Goal: Task Accomplishment & Management: Manage account settings

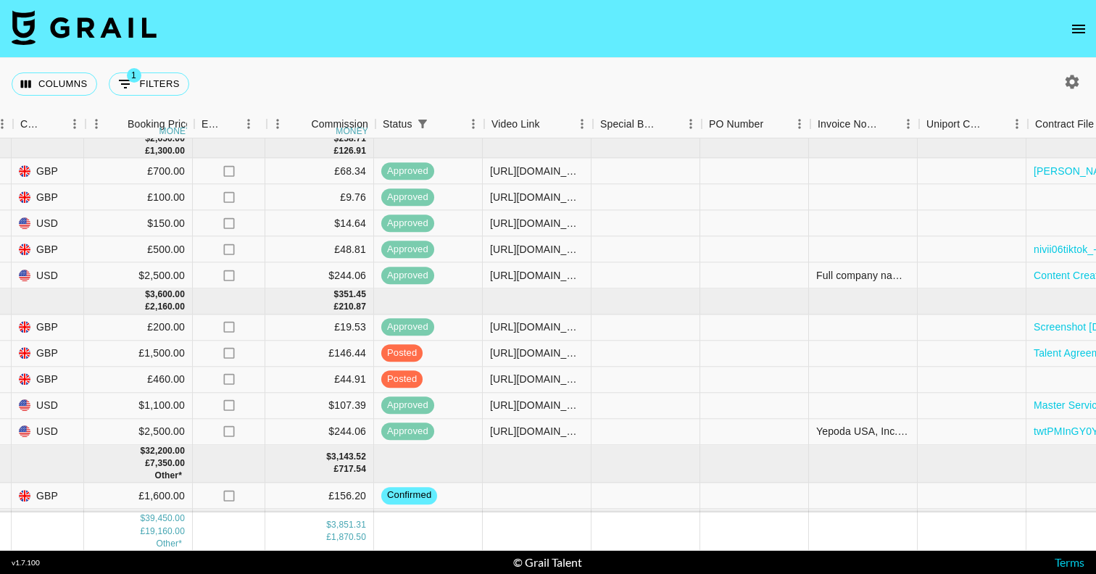
scroll to position [109, 981]
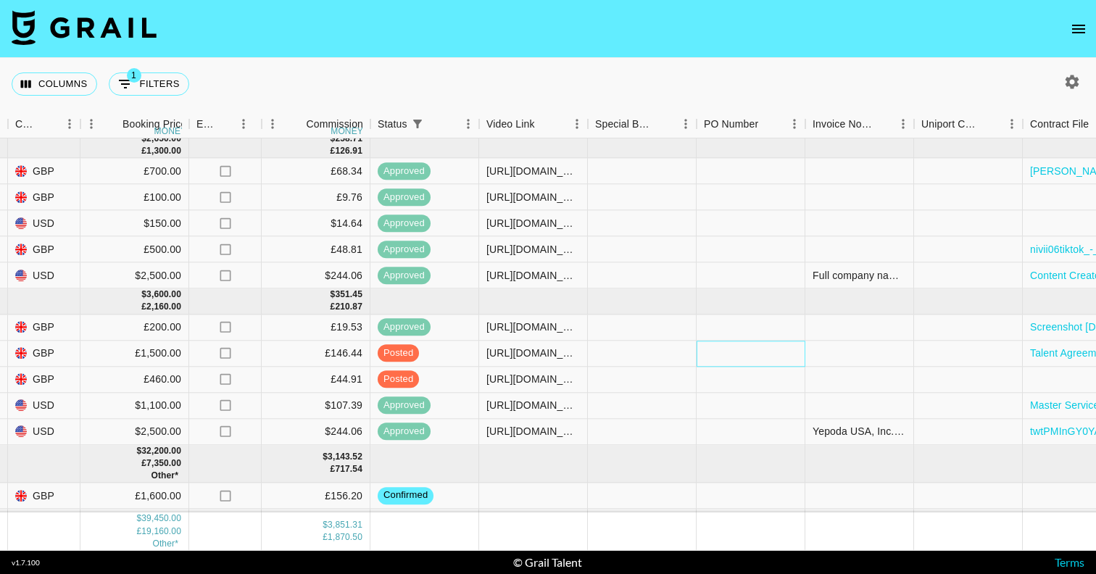
click at [745, 354] on div at bounding box center [751, 354] width 109 height 26
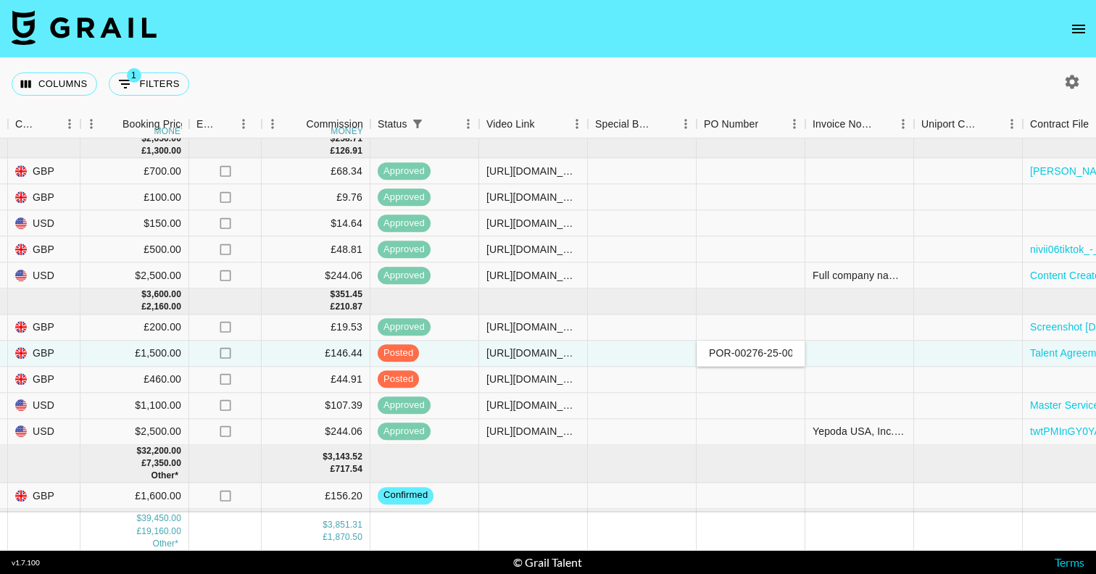
scroll to position [0, 35]
type input "POR-00276-25-00010116"
click at [852, 352] on div at bounding box center [859, 354] width 109 height 26
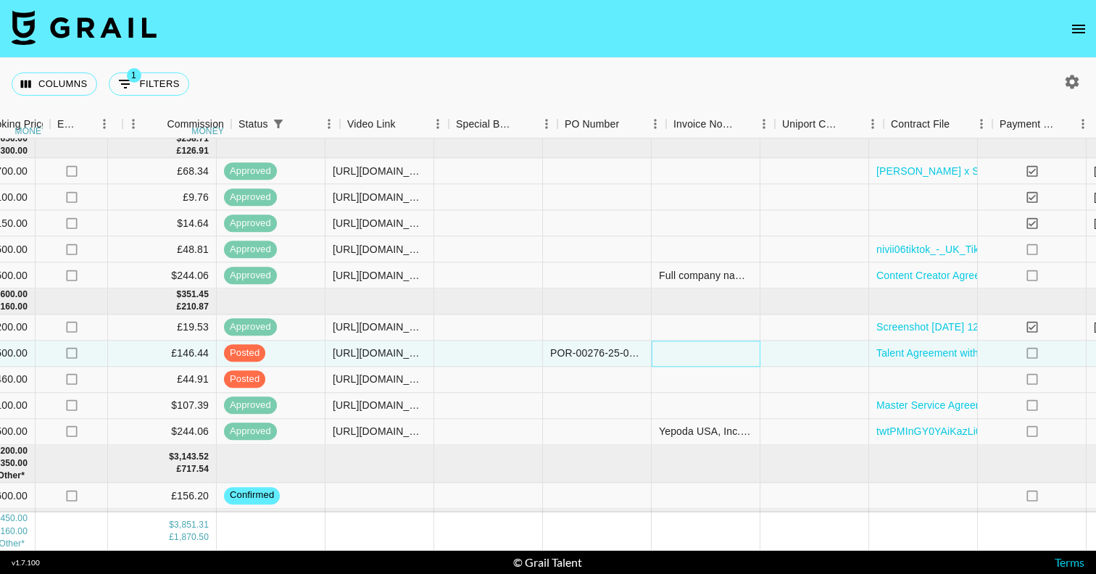
scroll to position [109, 1136]
click at [704, 355] on div at bounding box center [704, 354] width 109 height 26
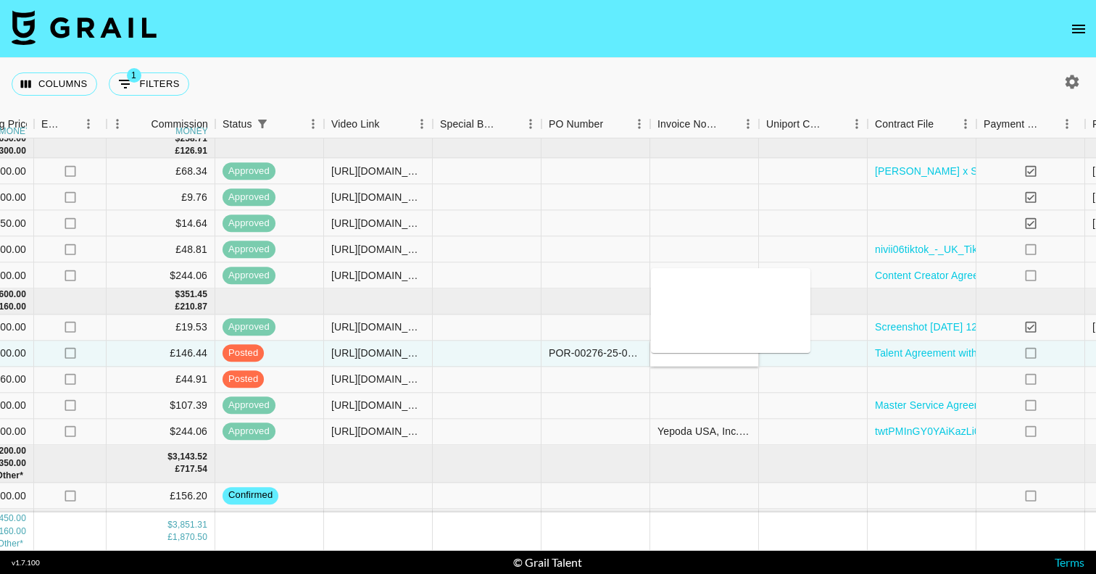
click at [717, 313] on textarea at bounding box center [731, 310] width 148 height 67
paste textarea "Ogilvy & [PERSON_NAME] Group (Holdings) Ltd Sea Containers [GEOGRAPHIC_DATA] [G…"
click at [691, 317] on textarea "Ogilvy & [PERSON_NAME] Group (Holdings) Ltd Sea Containers [GEOGRAPHIC_DATA] [G…" at bounding box center [731, 310] width 148 height 67
click at [691, 337] on textarea "Ogilvy & [PERSON_NAME] Group (Holdings) Ltd Sea Containers [GEOGRAPHIC_DATA] [G…" at bounding box center [731, 310] width 148 height 67
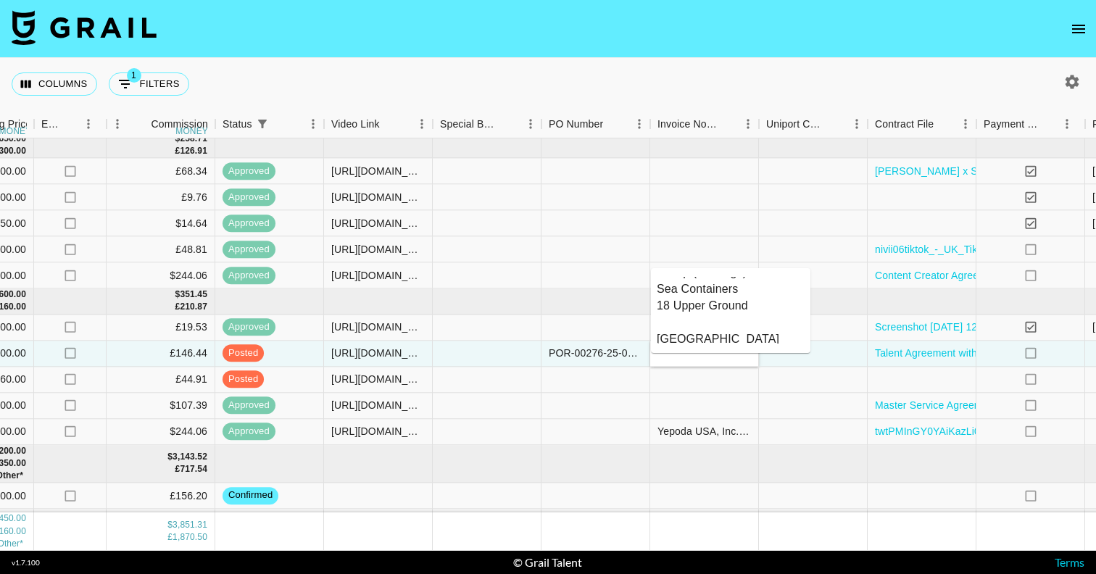
scroll to position [38, 0]
click at [686, 317] on textarea "Ogilvy & [PERSON_NAME] Group (Holdings) Ltd Sea Containers 18 Upper Ground [GEO…" at bounding box center [731, 310] width 148 height 67
click at [689, 328] on textarea "Ogilvy & [PERSON_NAME] Group (Holdings) Ltd Sea Containers 18 [GEOGRAPHIC_DATA]…" at bounding box center [731, 310] width 148 height 67
click at [701, 320] on textarea "Ogilvy & [PERSON_NAME] Group (Holdings) Ltd Sea Containers [STREET_ADDRESS] GB1…" at bounding box center [731, 310] width 148 height 67
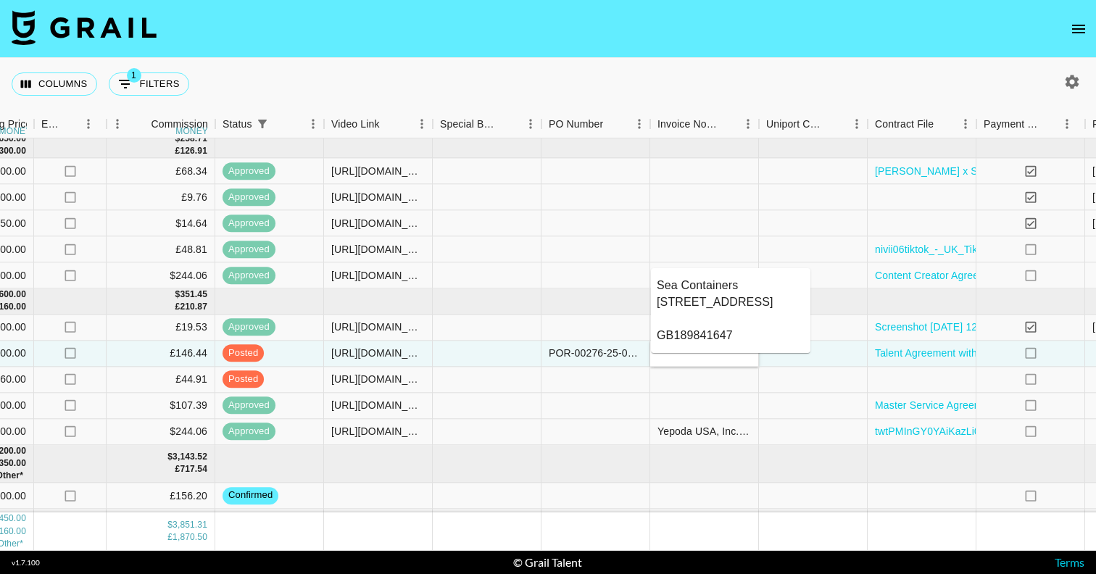
type textarea "Ogilvy & [PERSON_NAME] Group (Holdings) Ltd Sea Containers [STREET_ADDRESS] GB1…"
click at [755, 336] on textarea "Ogilvy & [PERSON_NAME] Group (Holdings) Ltd Sea Containers [STREET_ADDRESS] GB1…" at bounding box center [731, 310] width 148 height 67
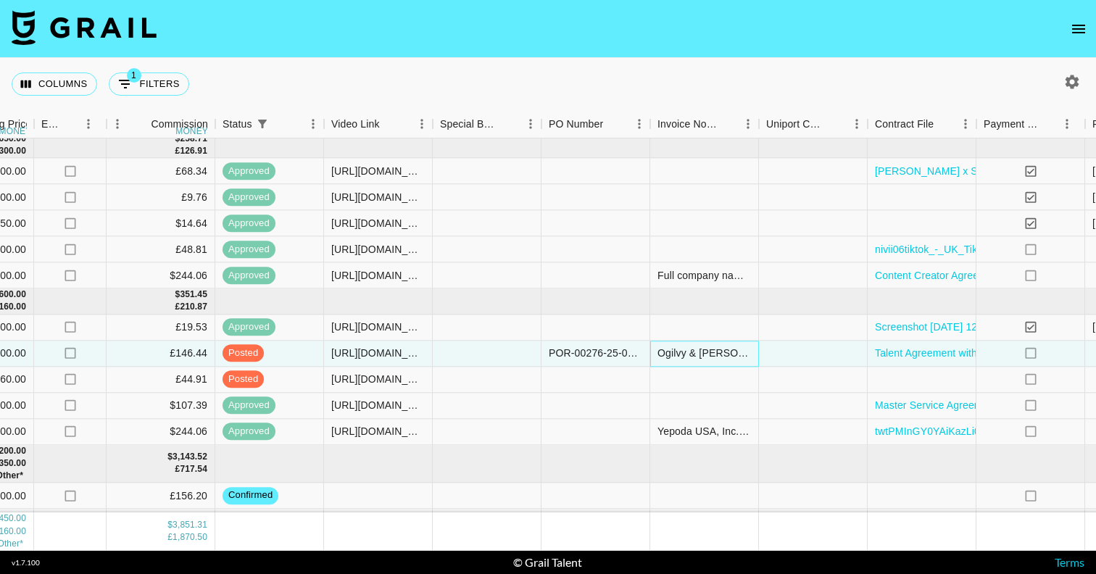
click at [712, 355] on div "Ogilvy & [PERSON_NAME] Group (Holdings) Ltd Sea Containers [STREET_ADDRESS] GB1…" at bounding box center [703, 353] width 93 height 14
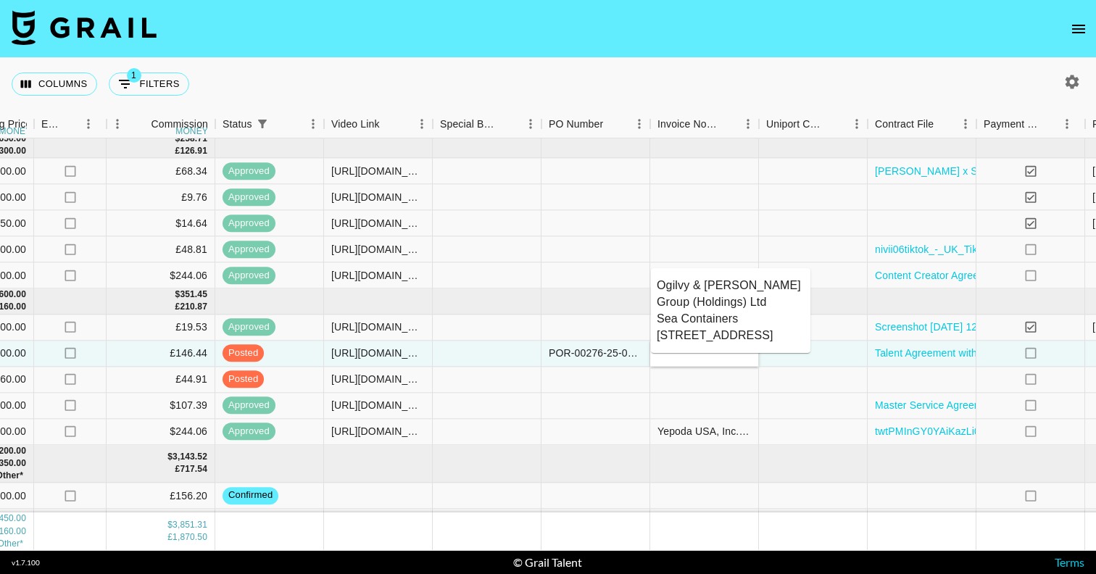
click at [763, 333] on textarea "Ogilvy & [PERSON_NAME] Group (Holdings) Ltd Sea Containers [STREET_ADDRESS] GB1…" at bounding box center [731, 310] width 148 height 67
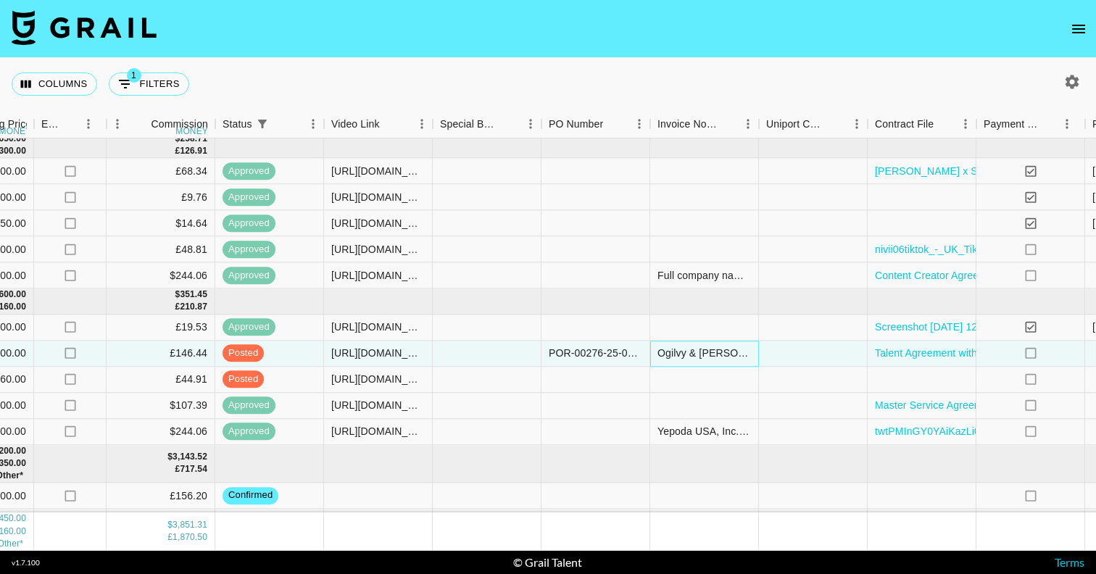
click at [705, 358] on div "Ogilvy & [PERSON_NAME] Group (Holdings) Ltd Sea Containers [STREET_ADDRESS] GB1…" at bounding box center [703, 353] width 93 height 14
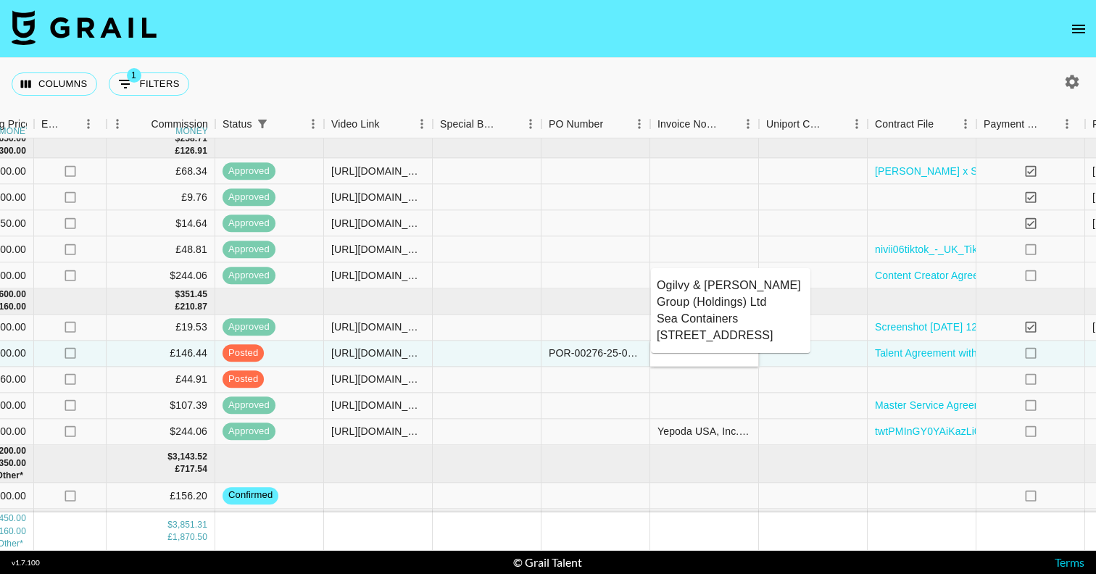
click at [751, 336] on textarea "Ogilvy & [PERSON_NAME] Group (Holdings) Ltd Sea Containers [STREET_ADDRESS] GB1…" at bounding box center [731, 310] width 148 height 67
click at [741, 334] on textarea "Ogilvy & [PERSON_NAME] Group (Holdings) Ltd Sea Containers [STREET_ADDRESS] GB1…" at bounding box center [731, 310] width 148 height 67
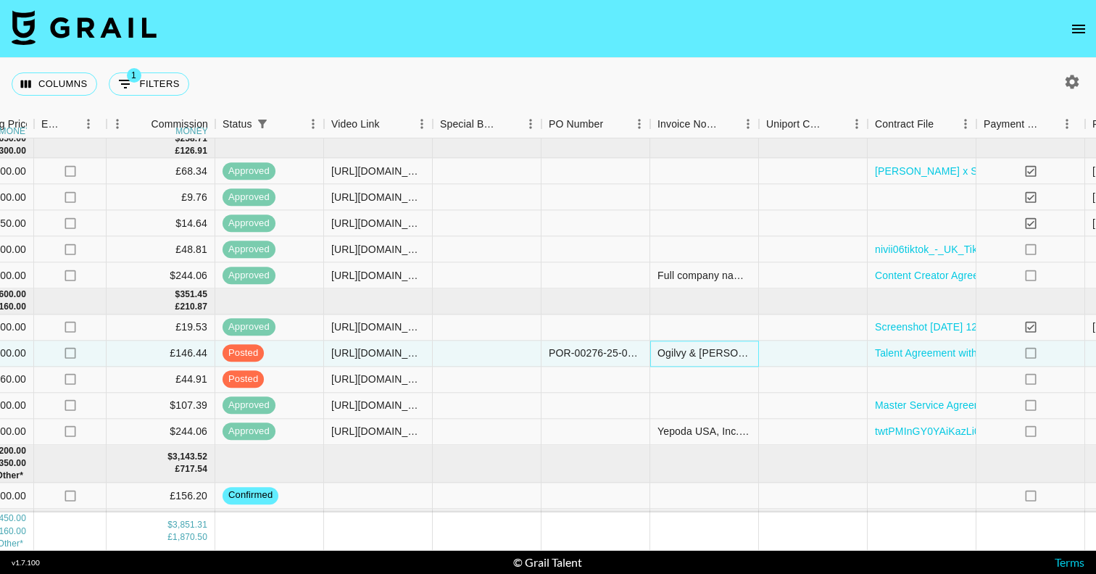
click at [691, 356] on div "Ogilvy & [PERSON_NAME] Group (Holdings) Ltd Sea Containers [STREET_ADDRESS] GB1…" at bounding box center [703, 353] width 93 height 14
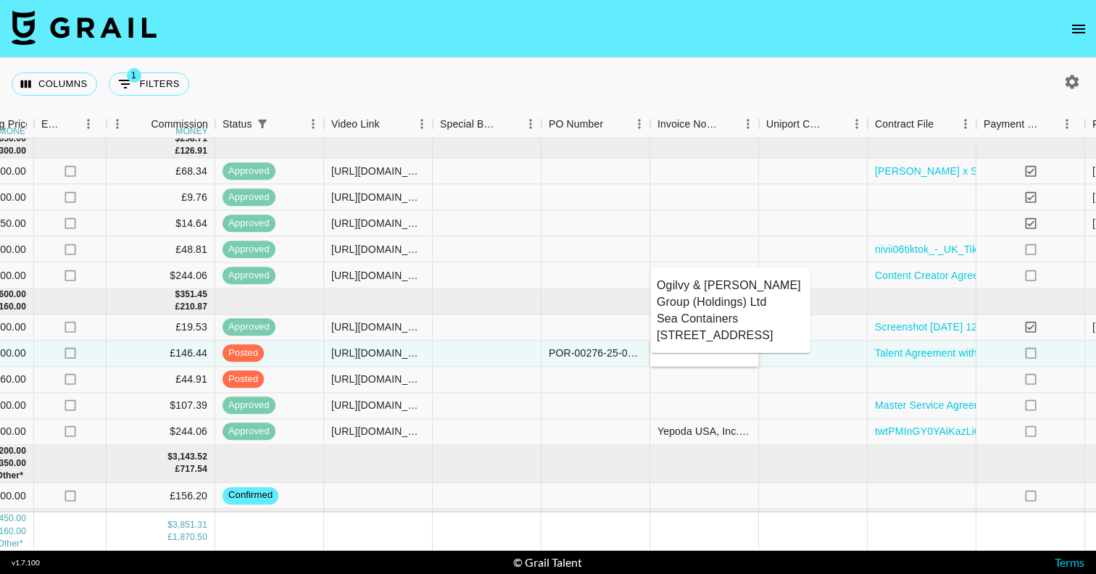
click at [740, 328] on textarea "Ogilvy & [PERSON_NAME] Group (Holdings) Ltd Sea Containers [STREET_ADDRESS] GB1…" at bounding box center [731, 310] width 148 height 67
click at [765, 333] on textarea "Ogilvy & [PERSON_NAME] Group (Holdings) Ltd Sea Containers [STREET_ADDRESS] GB1…" at bounding box center [731, 310] width 148 height 67
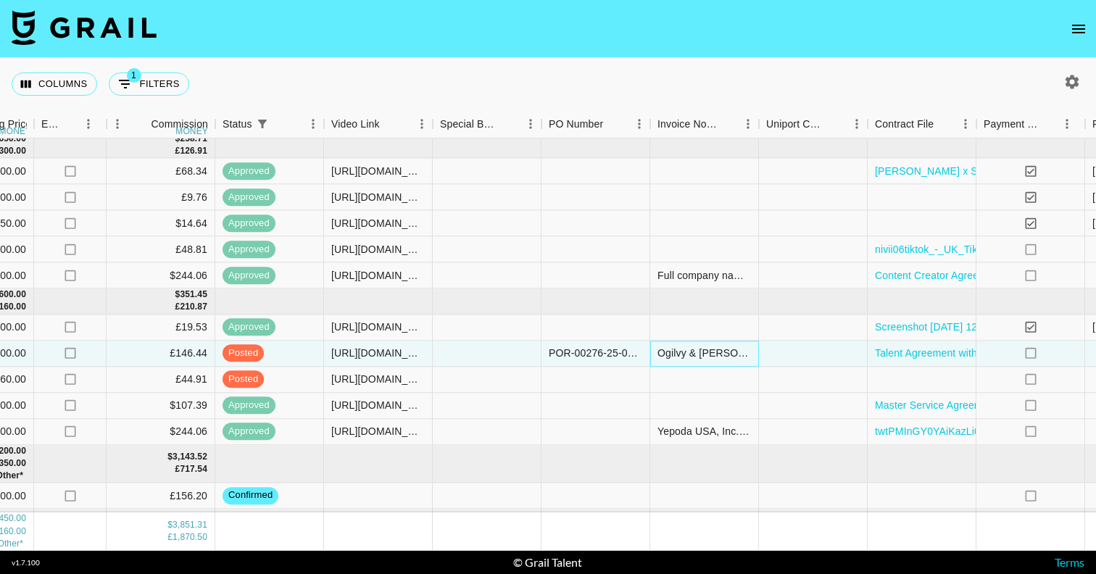
click at [681, 358] on div "Ogilvy & [PERSON_NAME] Group (Holdings) Ltd Sea Containers [STREET_ADDRESS] GB1…" at bounding box center [703, 353] width 93 height 14
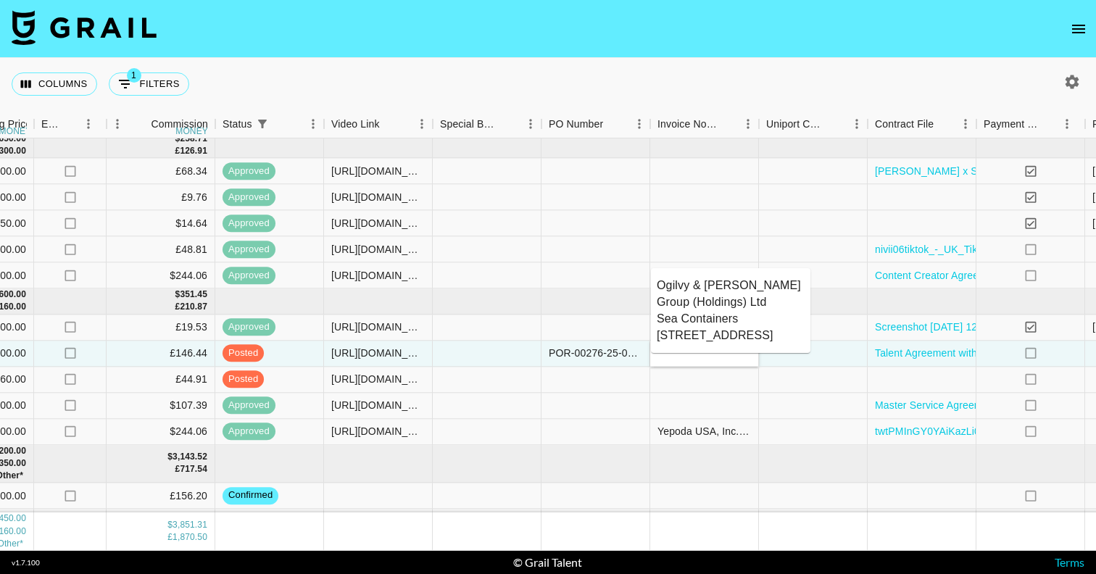
click at [747, 336] on textarea "Ogilvy & [PERSON_NAME] Group (Holdings) Ltd Sea Containers [STREET_ADDRESS] GB1…" at bounding box center [731, 310] width 148 height 67
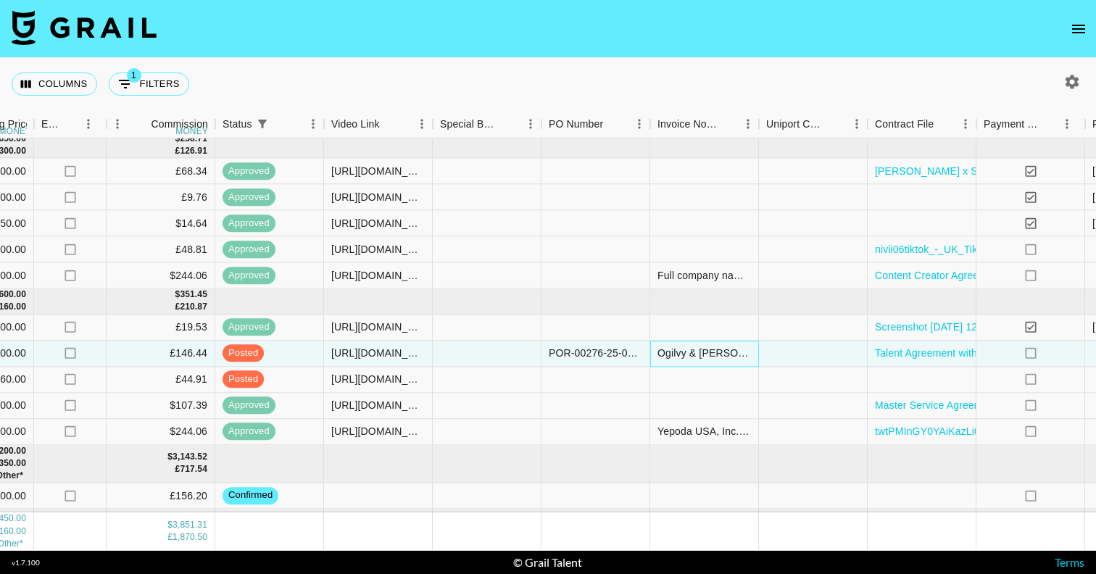
click at [725, 357] on div "Ogilvy & [PERSON_NAME] Group (Holdings) Ltd Sea Containers [STREET_ADDRESS] GB1…" at bounding box center [703, 353] width 93 height 14
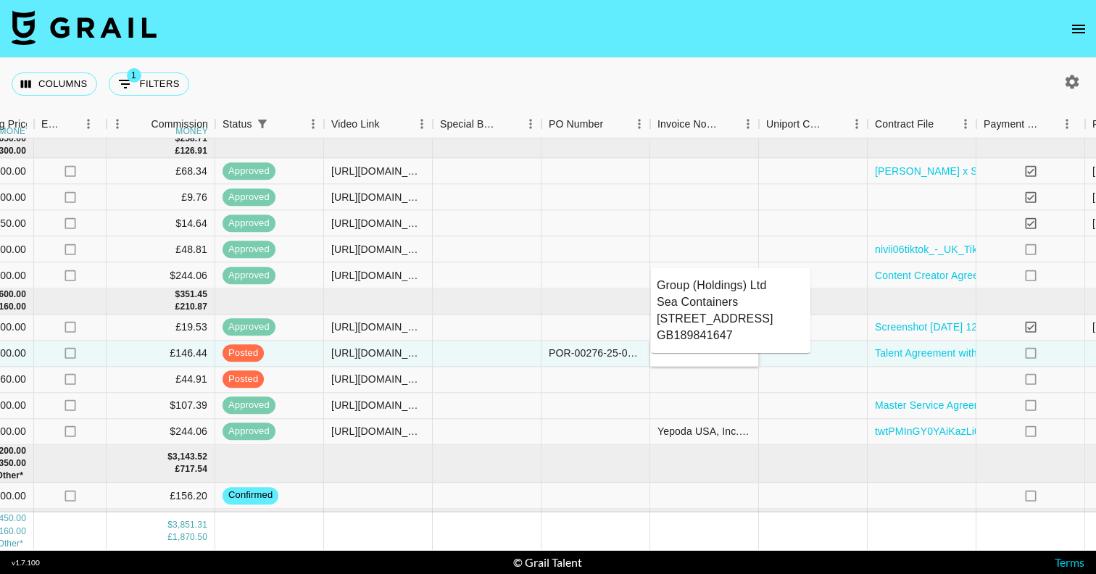
click at [739, 337] on textarea "Ogilvy & [PERSON_NAME] Group (Holdings) Ltd Sea Containers [STREET_ADDRESS] GB1…" at bounding box center [731, 310] width 148 height 67
click at [728, 333] on textarea "Ogilvy & [PERSON_NAME] Group (Holdings) Ltd Sea Containers [STREET_ADDRESS] GB1…" at bounding box center [731, 310] width 148 height 67
click at [731, 331] on textarea "Ogilvy & [PERSON_NAME] Group (Holdings) Ltd Sea Containers [STREET_ADDRESS] GB1…" at bounding box center [731, 310] width 148 height 67
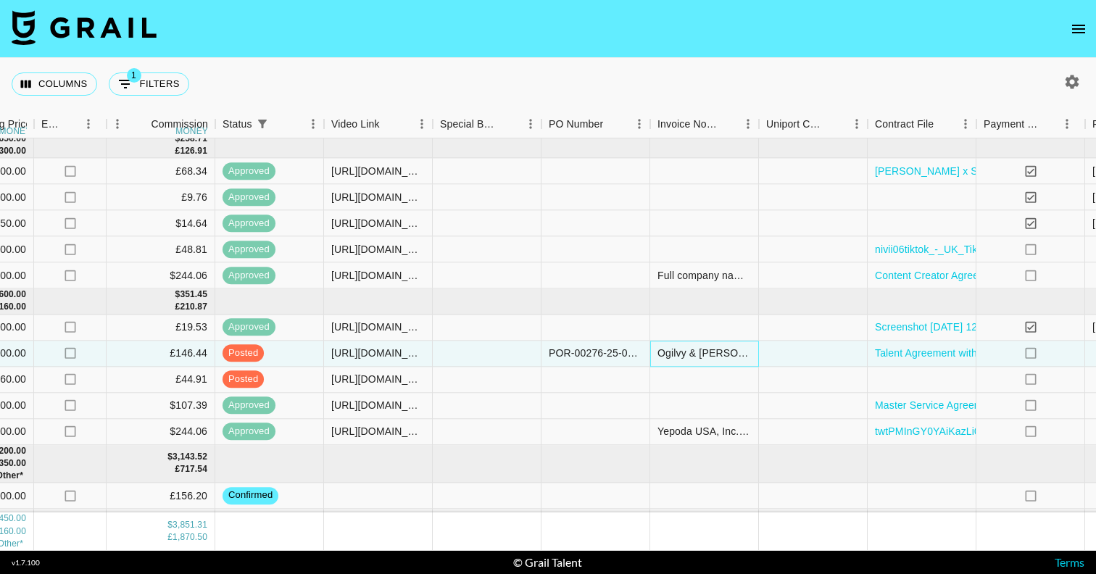
click at [706, 351] on div "Ogilvy & [PERSON_NAME] Group (Holdings) Ltd Sea Containers [STREET_ADDRESS] GB1…" at bounding box center [703, 353] width 93 height 14
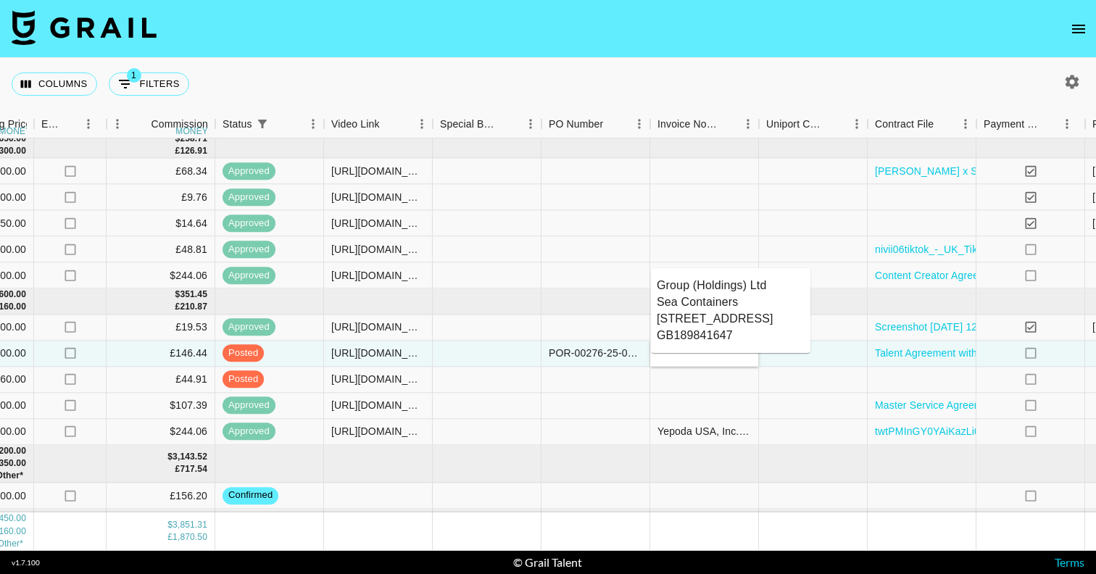
click at [731, 335] on textarea "Ogilvy & [PERSON_NAME] Group (Holdings) Ltd Sea Containers [STREET_ADDRESS] GB1…" at bounding box center [731, 310] width 148 height 67
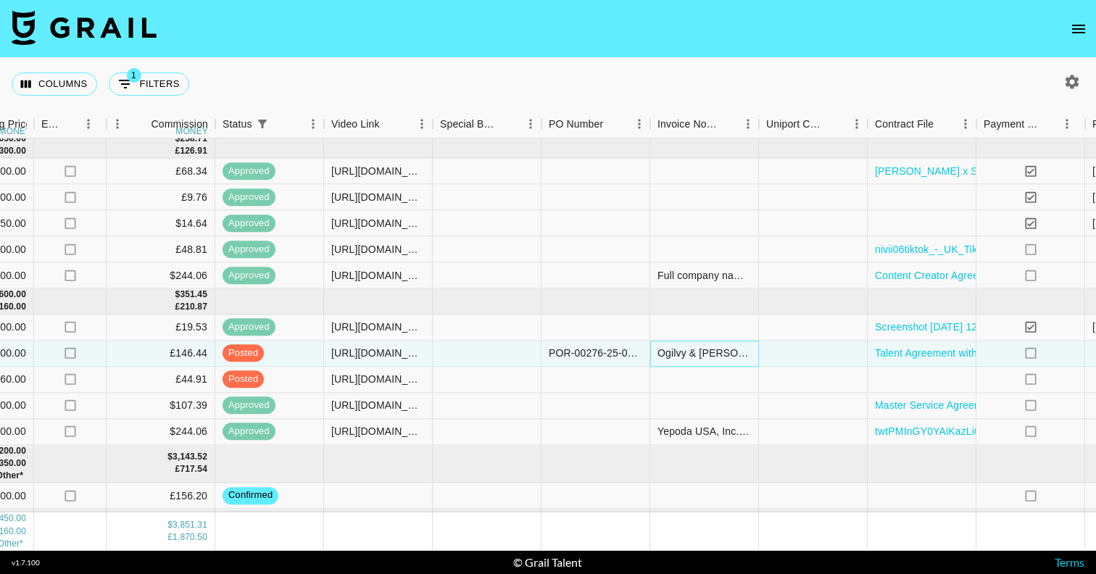
click at [679, 352] on div "Ogilvy & [PERSON_NAME] Group (Holdings) Ltd Sea Containers [STREET_ADDRESS] GB1…" at bounding box center [703, 353] width 93 height 14
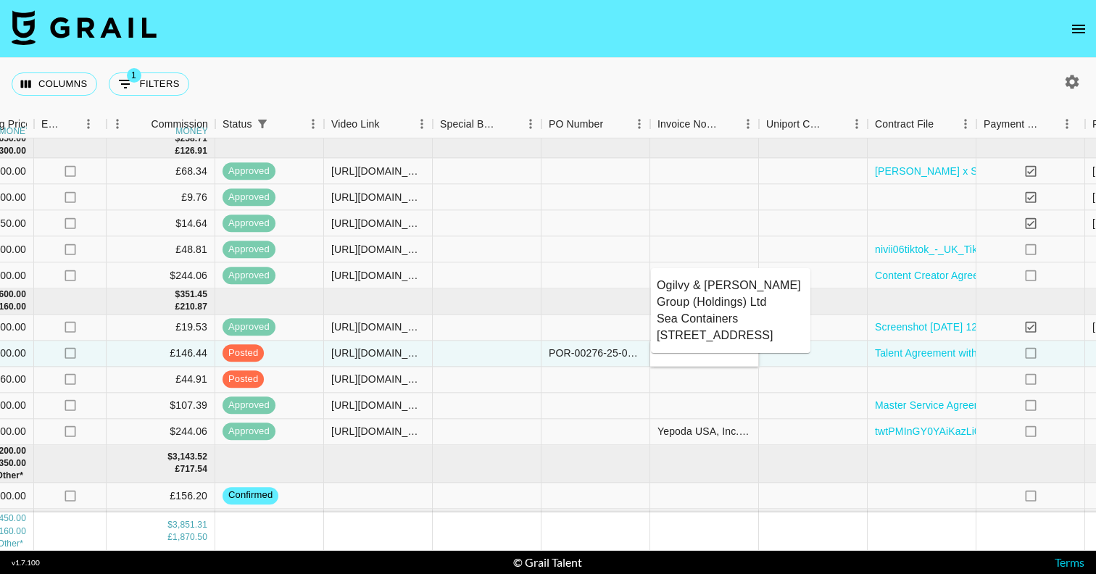
click at [749, 334] on textarea "Ogilvy & [PERSON_NAME] Group (Holdings) Ltd Sea Containers [STREET_ADDRESS] GB1…" at bounding box center [731, 310] width 148 height 67
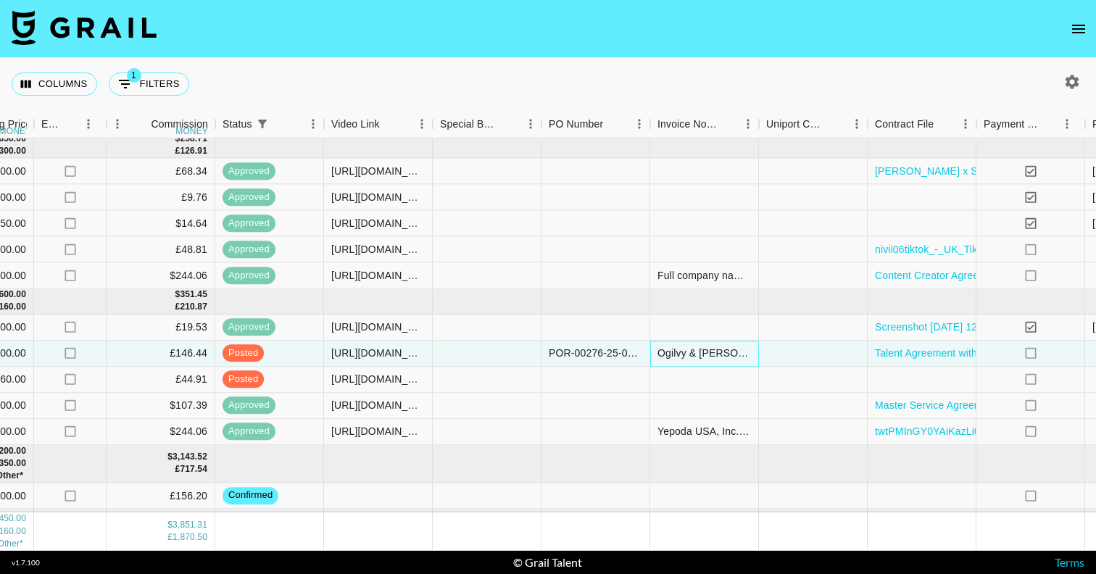
click at [681, 354] on div "Ogilvy & [PERSON_NAME] Group (Holdings) Ltd Sea Containers [STREET_ADDRESS] GB1…" at bounding box center [703, 353] width 93 height 14
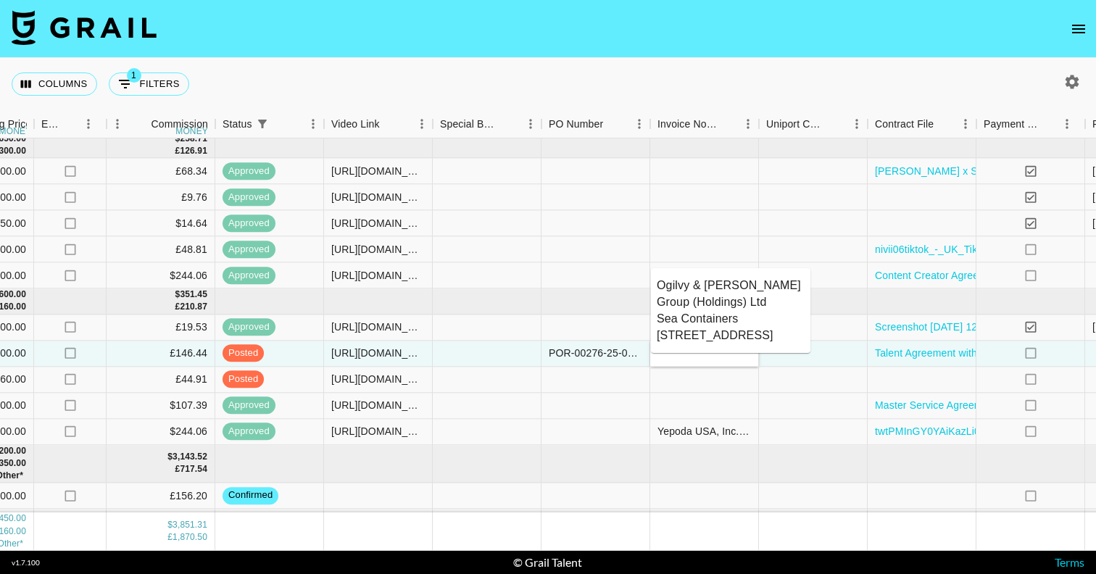
click at [757, 341] on textarea "Ogilvy & [PERSON_NAME] Group (Holdings) Ltd Sea Containers [STREET_ADDRESS] GB1…" at bounding box center [731, 310] width 148 height 67
drag, startPoint x: 754, startPoint y: 336, endPoint x: 773, endPoint y: 334, distance: 19.0
click at [773, 334] on textarea "Ogilvy & [PERSON_NAME] Group (Holdings) Ltd Sea Containers [STREET_ADDRESS] GB1…" at bounding box center [731, 310] width 148 height 67
click at [761, 340] on textarea "Ogilvy & [PERSON_NAME] Group (Holdings) Ltd Sea Containers [STREET_ADDRESS] GB1…" at bounding box center [731, 310] width 148 height 67
type textarea "Ogilvy & [PERSON_NAME] Group (Holdings) Ltd Sea Containers [STREET_ADDRESS] GB1…"
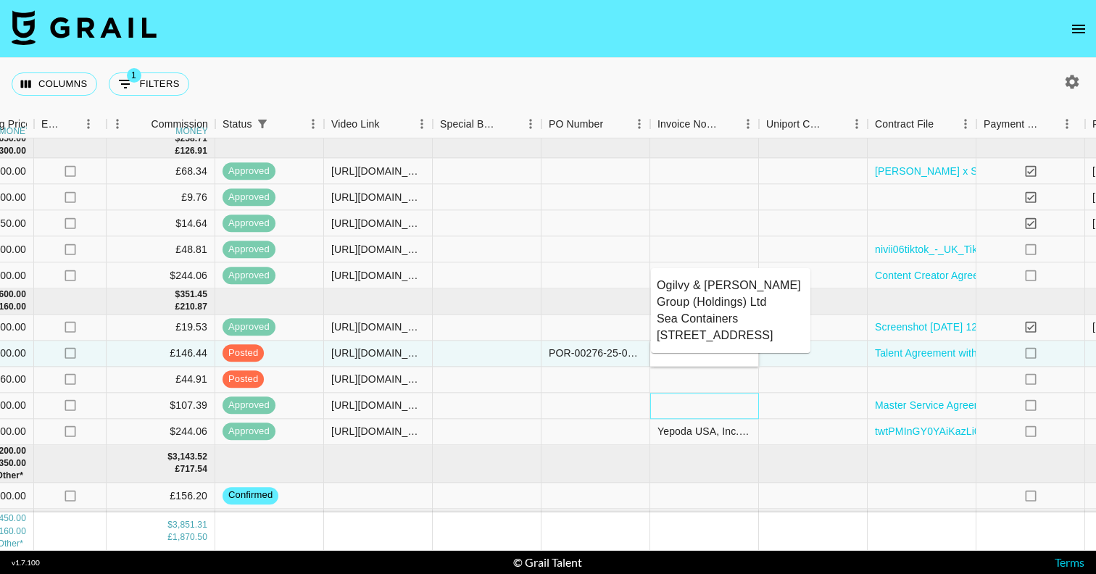
click at [703, 415] on div at bounding box center [704, 406] width 109 height 26
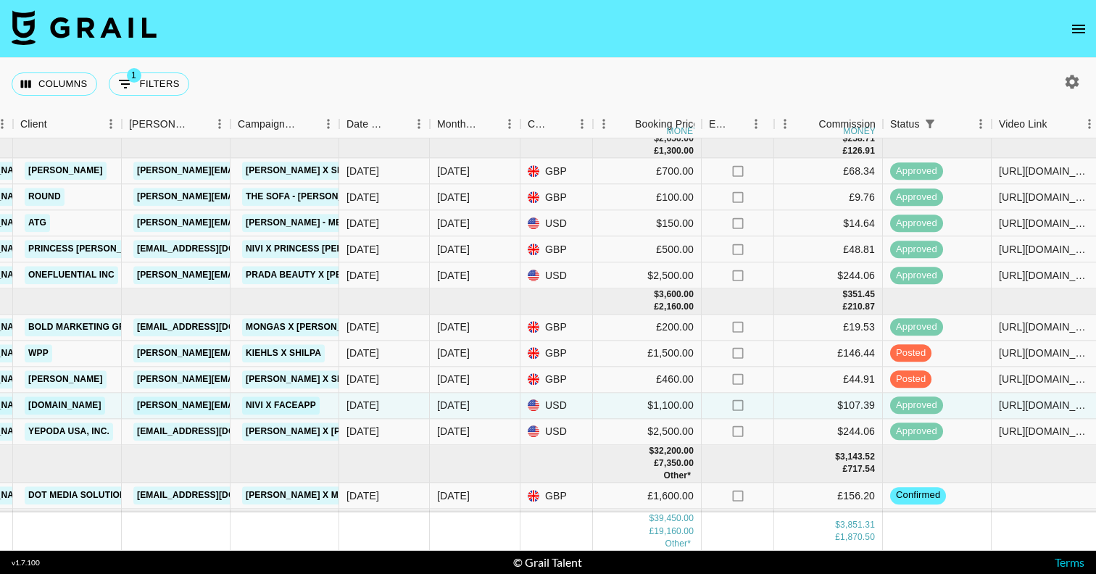
scroll to position [109, 275]
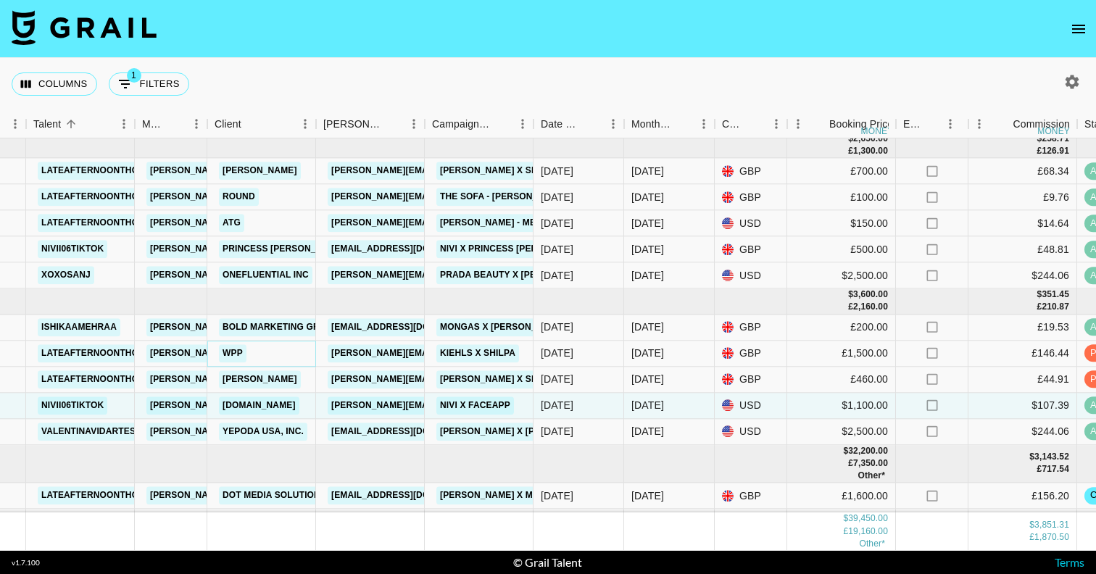
click at [235, 354] on link "wpp" at bounding box center [233, 353] width 28 height 18
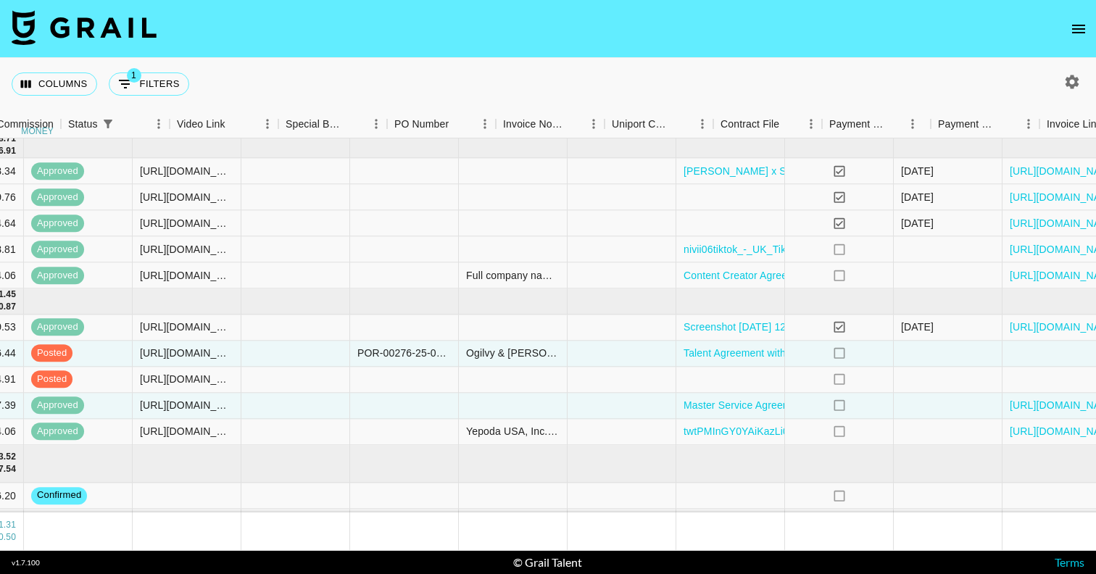
scroll to position [109, 1291]
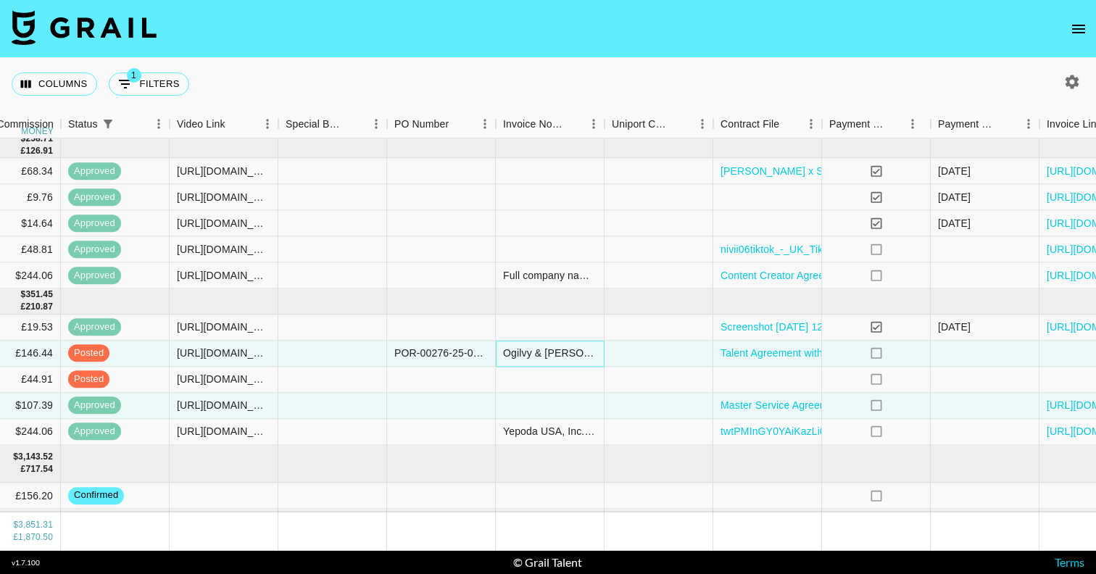
click at [544, 352] on div "Ogilvy & [PERSON_NAME] Group (Holdings) Ltd Sea Containers [STREET_ADDRESS] GB1…" at bounding box center [549, 353] width 93 height 14
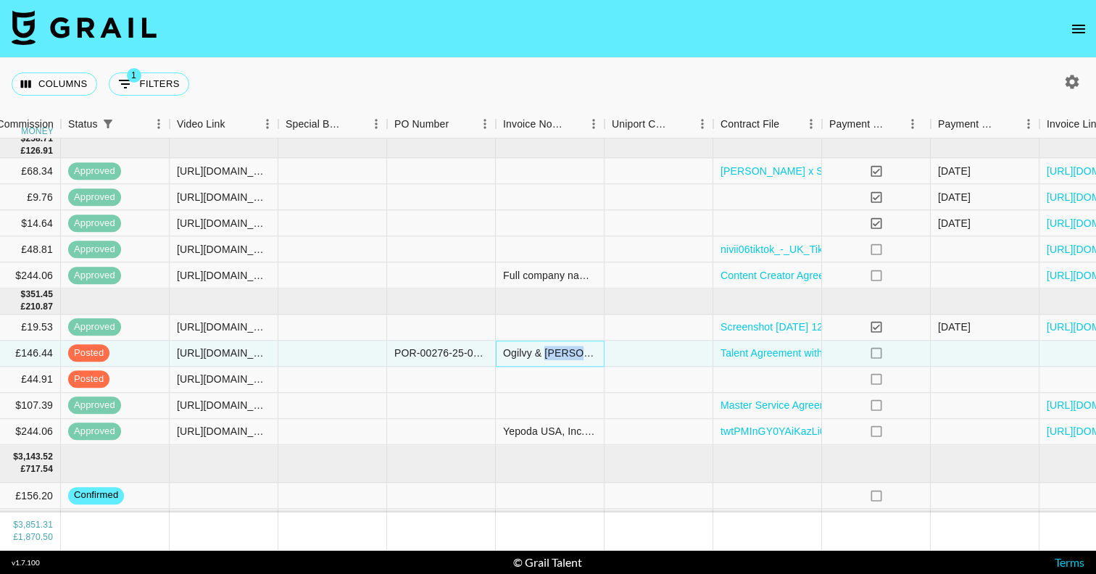
click at [544, 352] on div "Ogilvy & [PERSON_NAME] Group (Holdings) Ltd Sea Containers [STREET_ADDRESS] GB1…" at bounding box center [549, 353] width 93 height 14
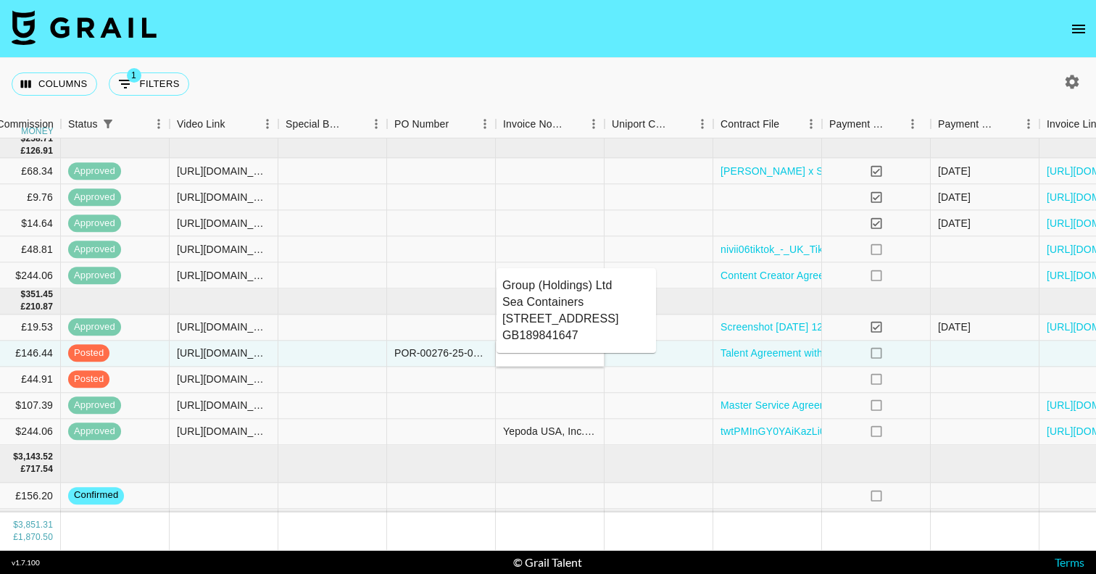
scroll to position [0, 0]
drag, startPoint x: 589, startPoint y: 336, endPoint x: 488, endPoint y: 258, distance: 127.1
click at [488, 258] on body "Columns 1 Filters + Booking Month Due Airtable ID Talent Manager Client [PERSON…" at bounding box center [548, 287] width 1096 height 574
paste textarea "Invoice requirements (any of these missing or incorrect on your invoice will me…"
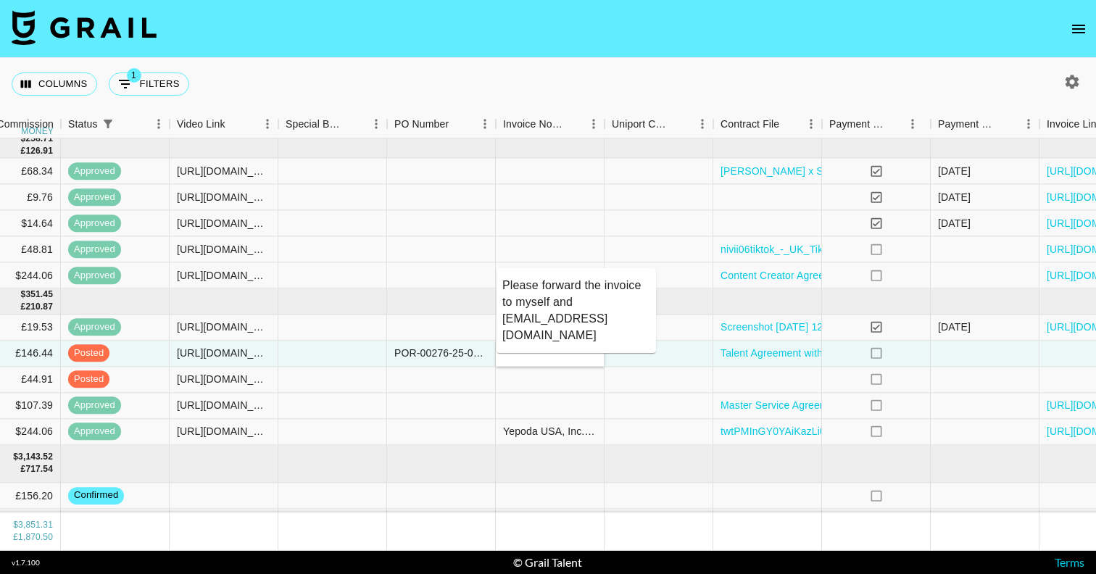
type textarea "Invoice requirements (any of these missing or incorrect on your invoice will me…"
click at [574, 393] on div at bounding box center [550, 406] width 109 height 26
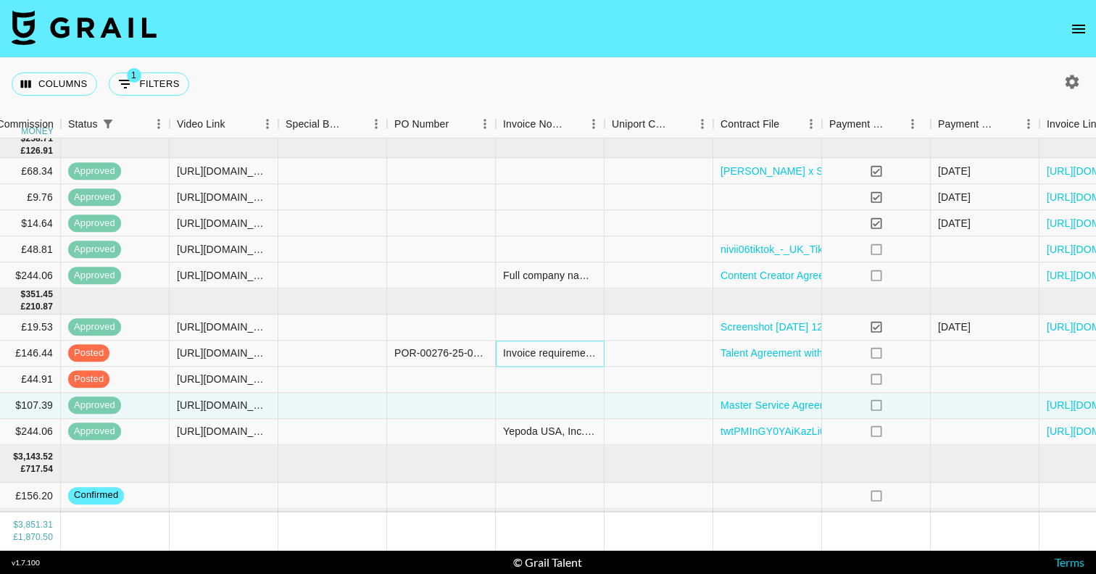
click at [536, 349] on div "Invoice requirements (any of these missing or incorrect on your invoice will me…" at bounding box center [549, 353] width 93 height 14
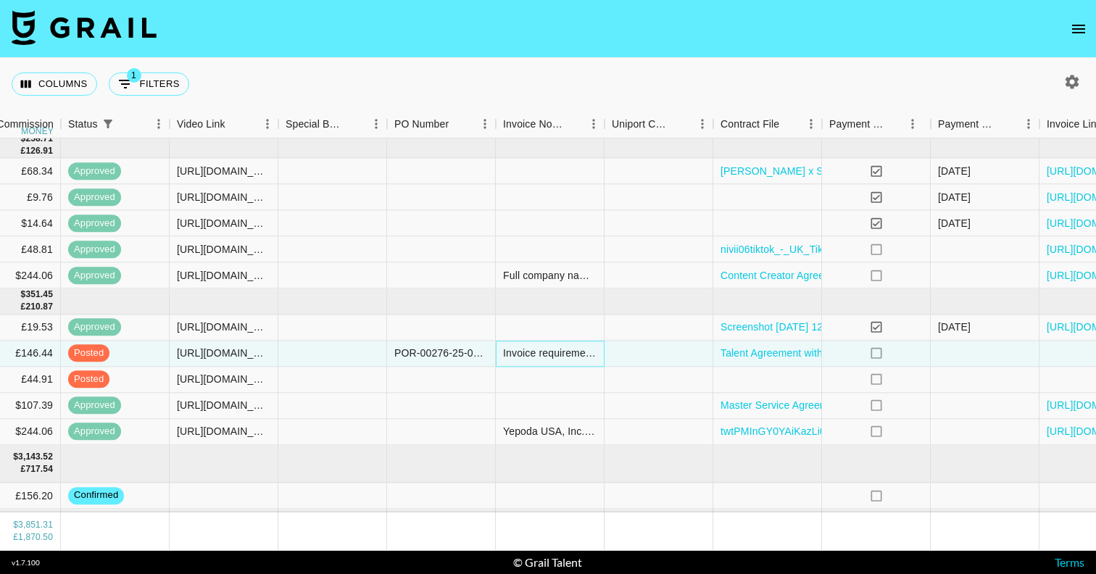
click at [552, 352] on div "Invoice requirements (any of these missing or incorrect on your invoice will me…" at bounding box center [549, 353] width 93 height 14
click at [552, 353] on div "Invoice requirements (any of these missing or incorrect on your invoice will me…" at bounding box center [549, 353] width 93 height 14
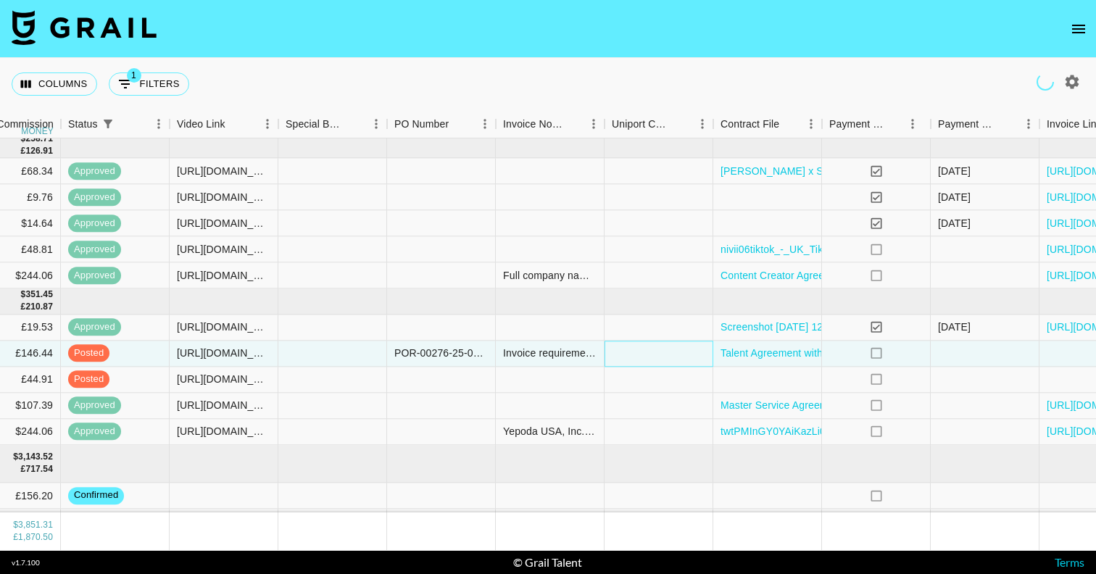
click at [644, 354] on div at bounding box center [658, 354] width 109 height 26
click at [545, 302] on div at bounding box center [550, 301] width 109 height 25
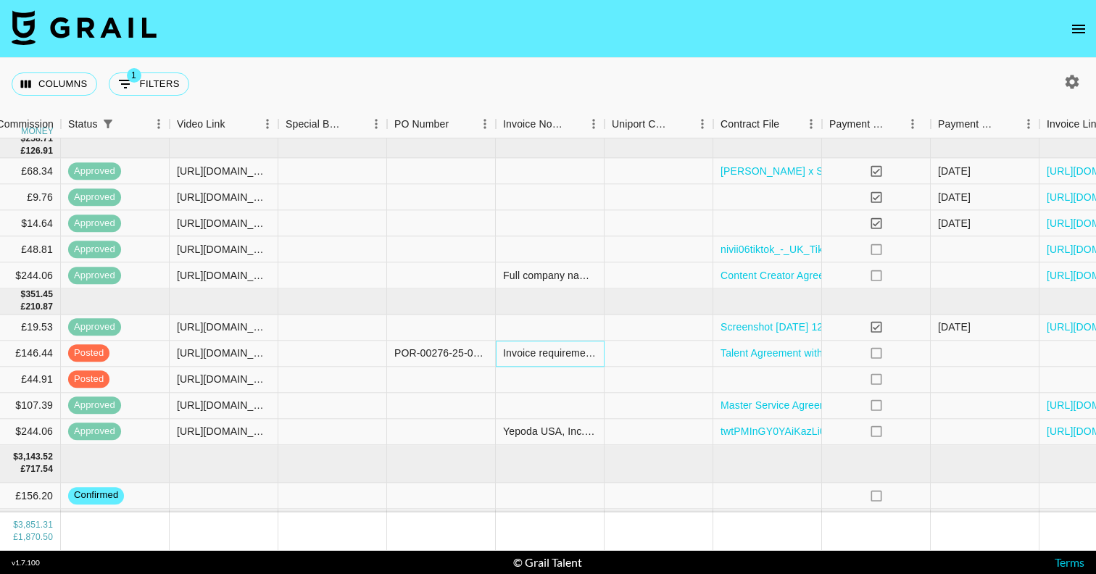
click at [526, 354] on div "Invoice requirements (any of these missing or incorrect on your invoice will me…" at bounding box center [549, 353] width 93 height 14
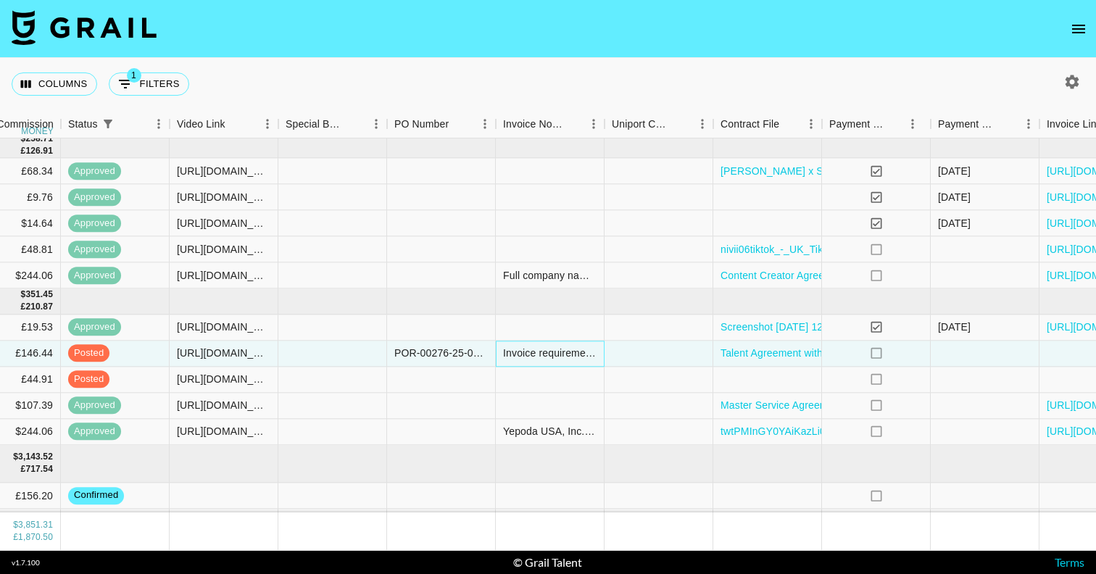
click at [532, 355] on div "Invoice requirements (any of these missing or incorrect on your invoice will me…" at bounding box center [549, 353] width 93 height 14
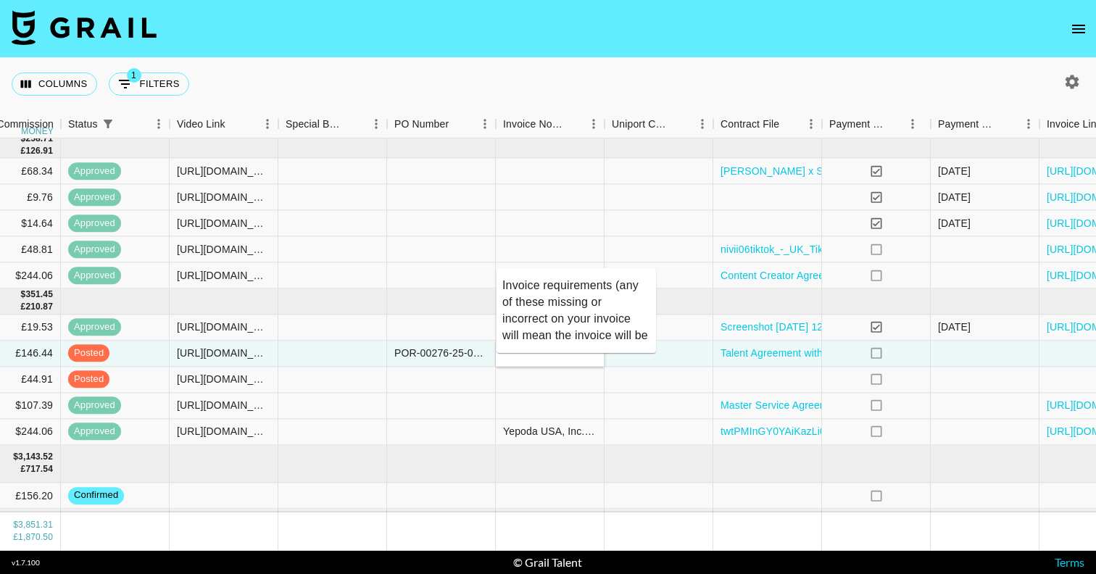
click at [504, 285] on textarea "Invoice requirements (any of these missing or incorrect on your invoice will me…" at bounding box center [576, 310] width 148 height 67
paste textarea "Ogilvy & [PERSON_NAME] Group (Holdings) Ltd Sea Containers [GEOGRAPHIC_DATA] [G…"
click at [552, 318] on textarea "Ogilvy & [PERSON_NAME] Group (Holdings) Ltd Sea Containers [GEOGRAPHIC_DATA] [G…" at bounding box center [576, 310] width 148 height 67
click at [505, 276] on div "Ogilvy & [PERSON_NAME] Group (Holdings) Ltd Sea Containers [GEOGRAPHIC_DATA] [G…" at bounding box center [576, 310] width 148 height 73
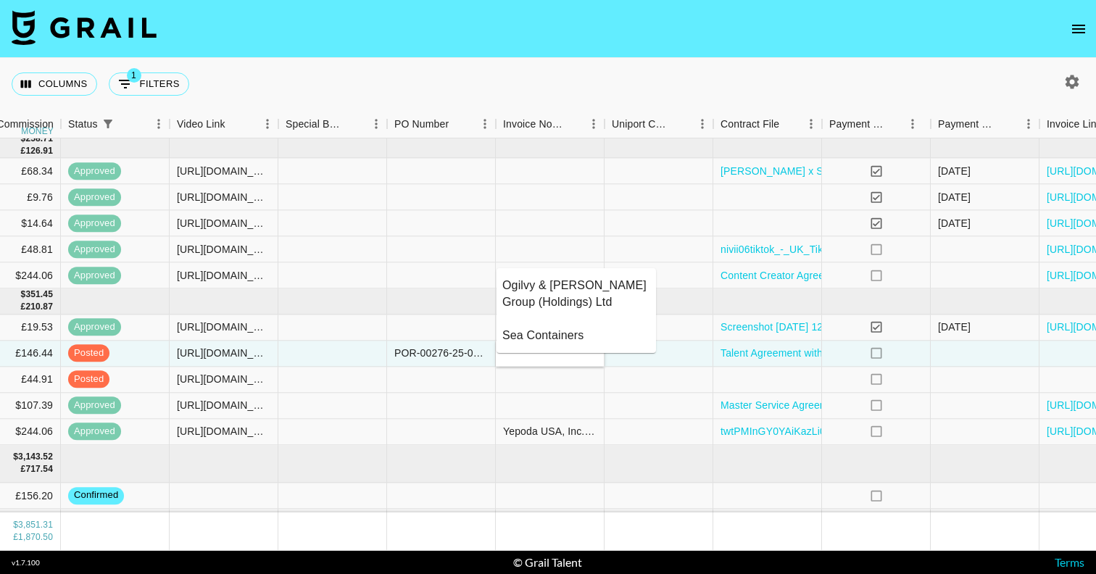
click at [503, 284] on textarea "Ogilvy & [PERSON_NAME] Group (Holdings) Ltd Sea Containers [GEOGRAPHIC_DATA] [G…" at bounding box center [576, 310] width 148 height 67
click at [525, 320] on textarea "Ogilvy & [PERSON_NAME] Group (Holdings) Ltd Sea Containers [GEOGRAPHIC_DATA] [G…" at bounding box center [576, 310] width 148 height 67
click at [529, 306] on textarea "Ogilvy & [PERSON_NAME] Group (Holdings) Ltd Sea Containers [GEOGRAPHIC_DATA] [G…" at bounding box center [576, 310] width 148 height 67
click at [524, 315] on textarea "Ogilvy & [PERSON_NAME] Group (Holdings) Ltd Sea Containers 18 Upper Ground [GEO…" at bounding box center [576, 310] width 148 height 67
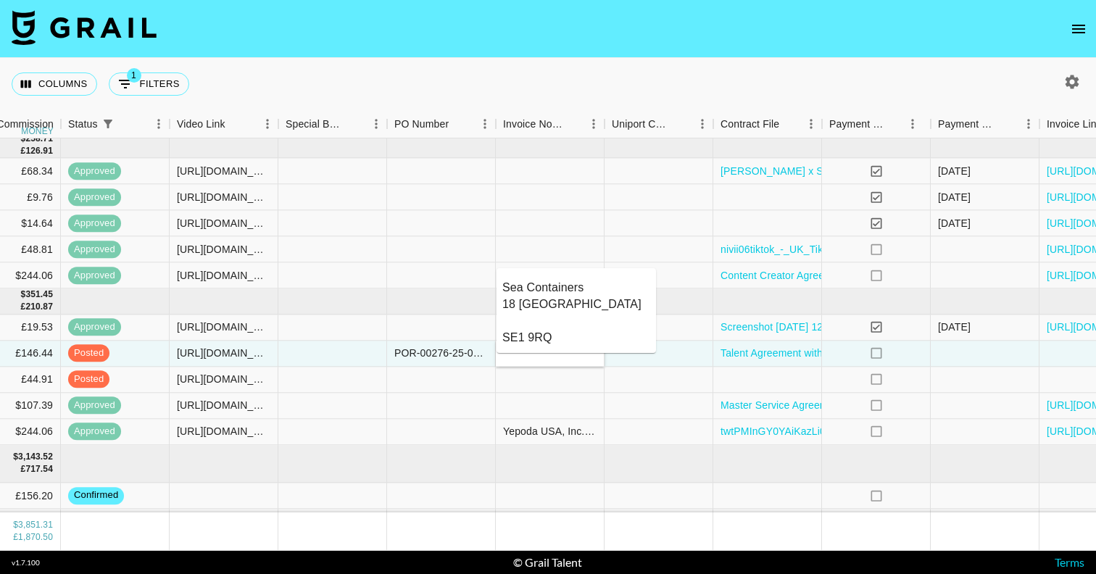
scroll to position [68, 0]
click at [530, 302] on textarea "Ogilvy & [PERSON_NAME] Group (Holdings) Ltd Sea Containers 18 [GEOGRAPHIC_DATA]…" at bounding box center [576, 310] width 148 height 67
click at [547, 317] on textarea "Ogilvy & [PERSON_NAME] Group (Holdings) Ltd Sea Containers [STREET_ADDRESS] GB1…" at bounding box center [576, 310] width 148 height 67
click at [582, 320] on textarea "Ogilvy & [PERSON_NAME] Group (Holdings) Ltd Sea Containers [STREET_ADDRESS] GB1…" at bounding box center [576, 310] width 148 height 67
click at [581, 317] on textarea "Ogilvy & [PERSON_NAME] Group (Holdings) Ltd Sea Containers [STREET_ADDRESS] GB1…" at bounding box center [576, 310] width 148 height 67
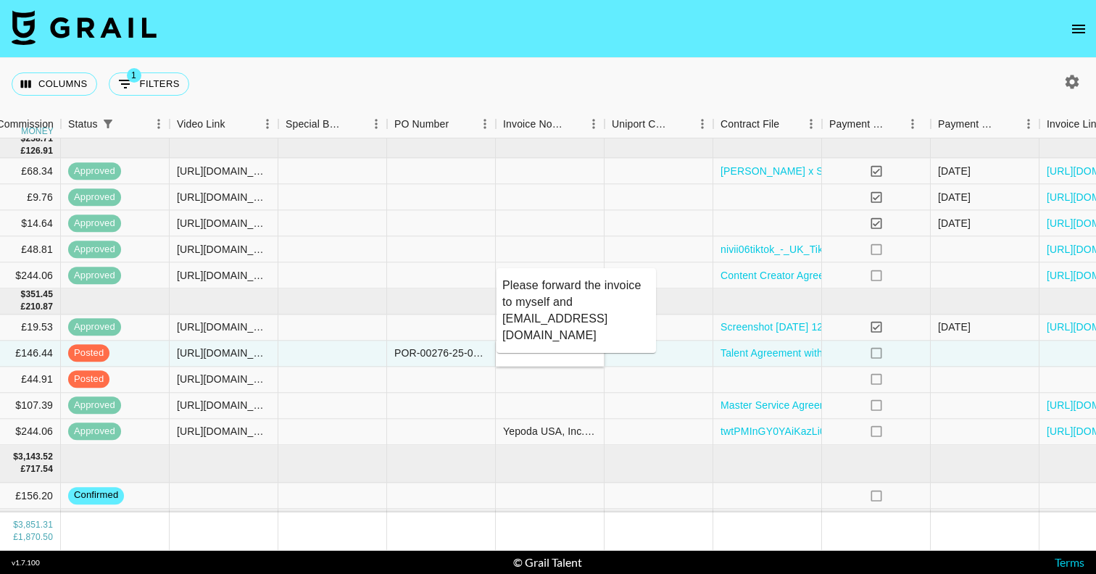
scroll to position [800, 0]
type textarea "Ogilvy & [PERSON_NAME] Group (Holdings) Ltd Sea Containers [STREET_ADDRESS] GB1…"
click at [662, 362] on div at bounding box center [658, 354] width 109 height 26
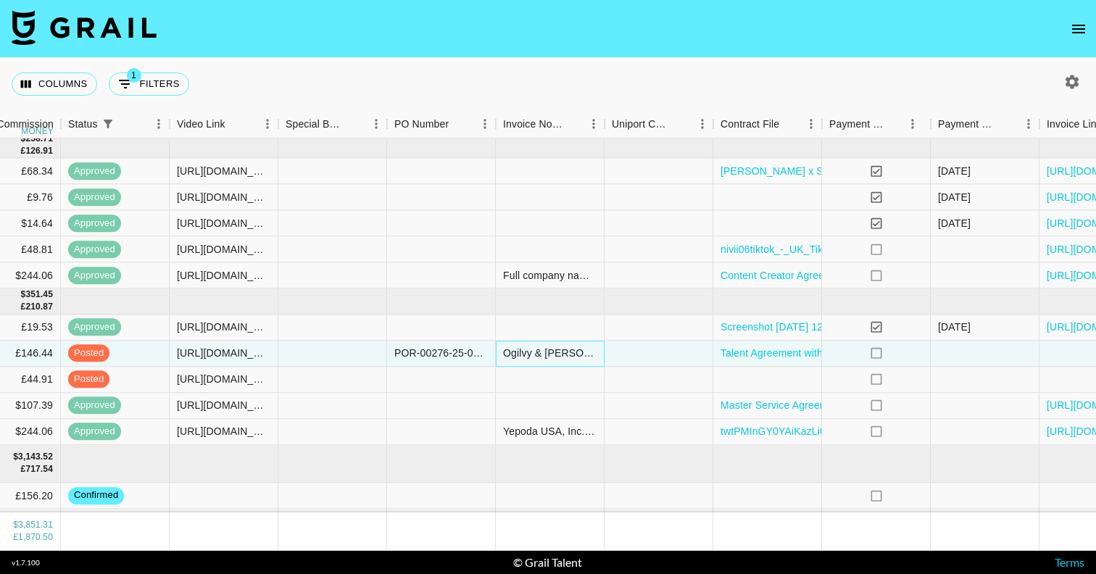
click at [542, 355] on div "Ogilvy & [PERSON_NAME] Group (Holdings) Ltd Sea Containers [STREET_ADDRESS] GB1…" at bounding box center [549, 353] width 93 height 14
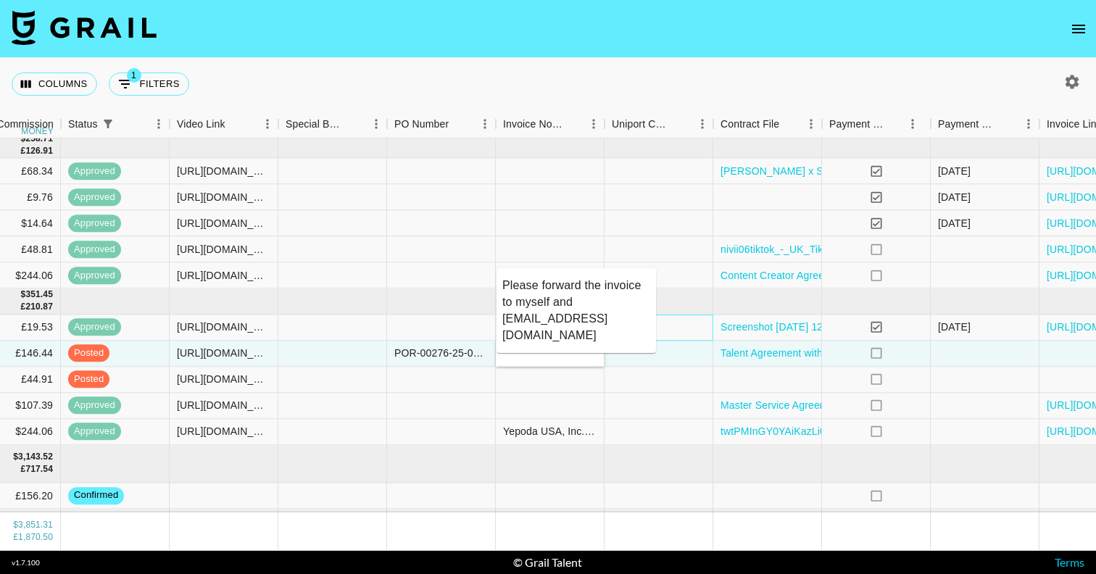
click at [675, 329] on div at bounding box center [658, 328] width 109 height 26
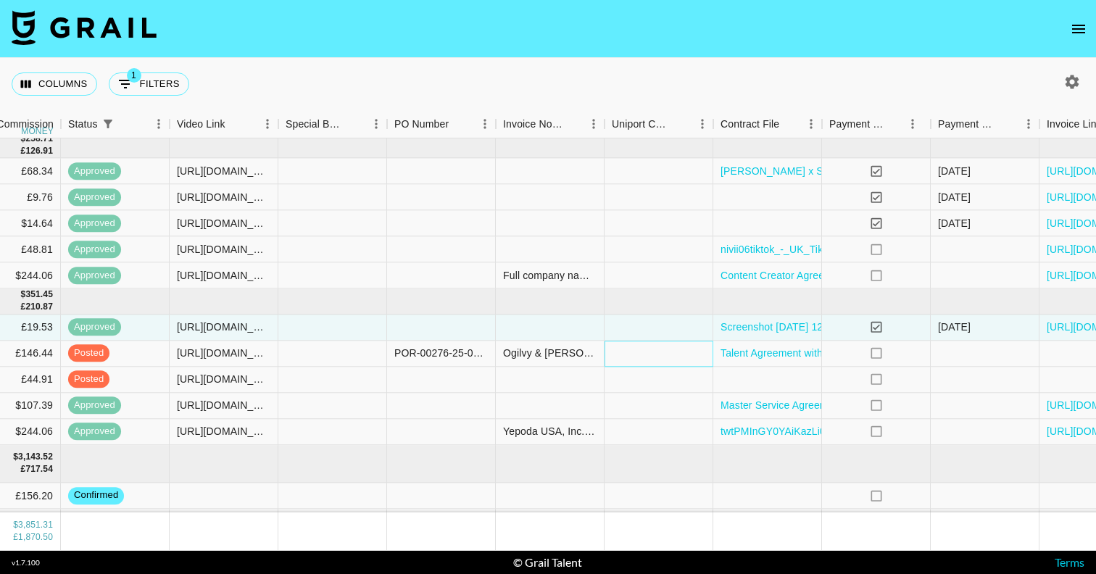
click at [670, 355] on div at bounding box center [658, 354] width 109 height 26
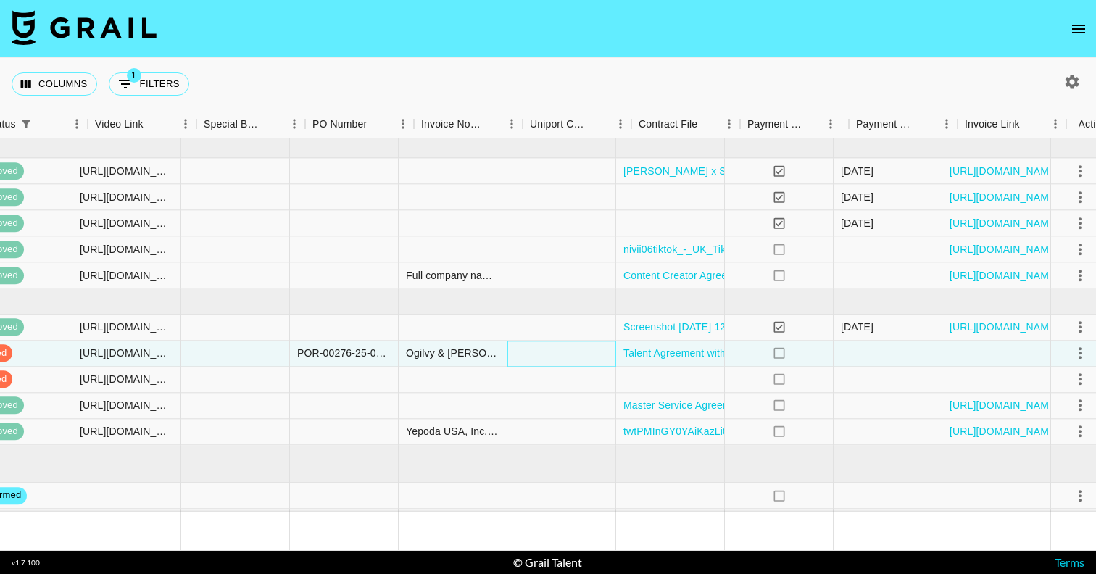
scroll to position [109, 1401]
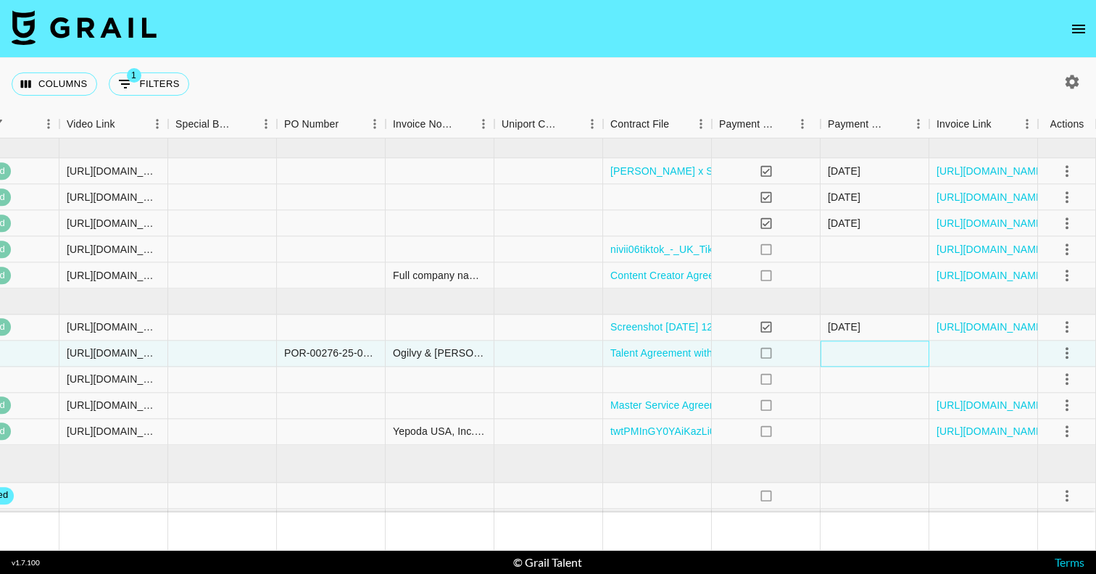
click at [891, 357] on div at bounding box center [874, 354] width 109 height 26
click at [1067, 348] on icon "select merge strategy" at bounding box center [1066, 353] width 3 height 12
click at [1052, 494] on div "Approve" at bounding box center [1035, 489] width 44 height 17
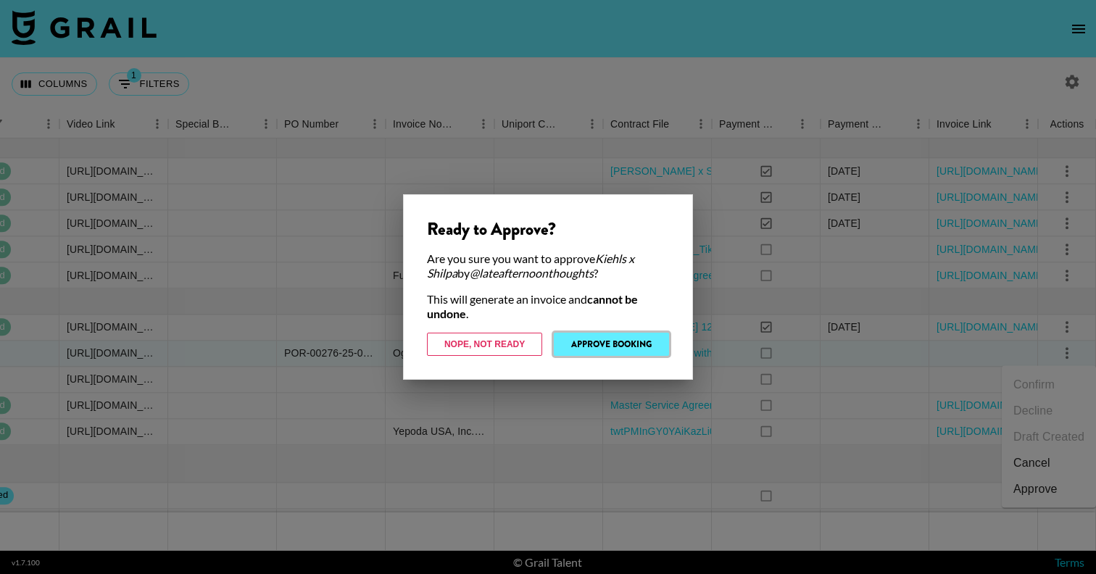
click at [641, 344] on button "Approve Booking" at bounding box center [611, 344] width 115 height 23
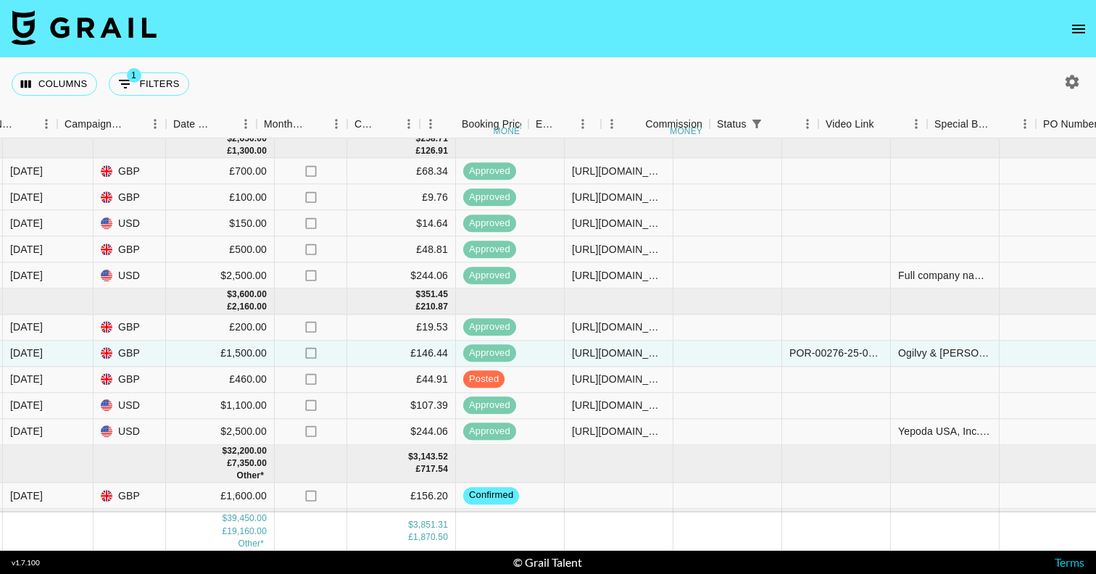
scroll to position [109, 1234]
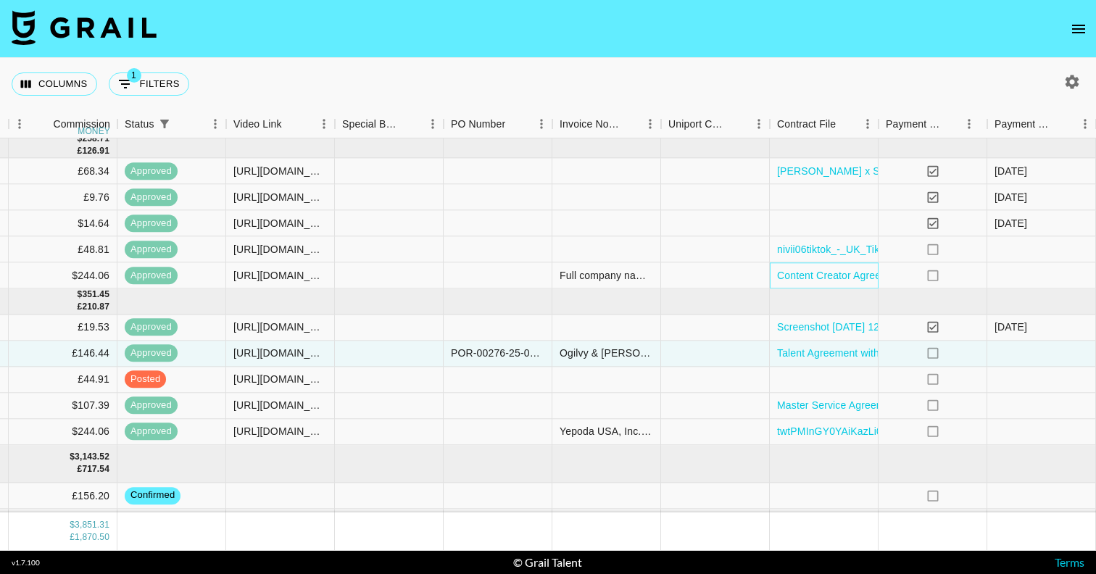
click at [776, 270] on div "Content Creator Agreement with [PERSON_NAME] - Prada (Prada_Paradoxe Radical Es…" at bounding box center [824, 276] width 109 height 26
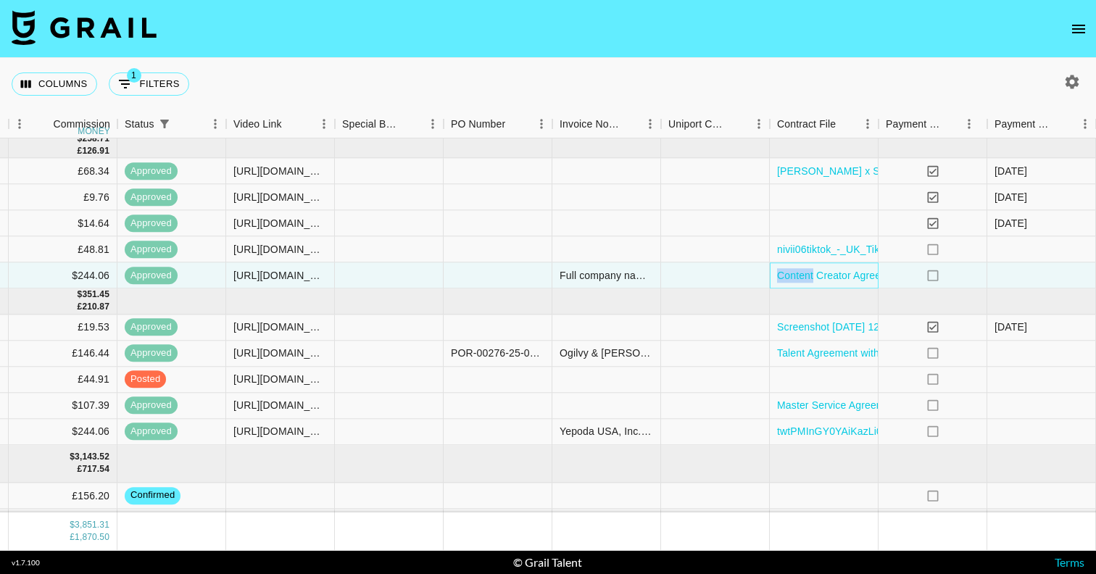
click at [776, 270] on div "Content Creator Agreement with [PERSON_NAME] - Prada (Prada_Paradoxe Radical Es…" at bounding box center [824, 276] width 109 height 26
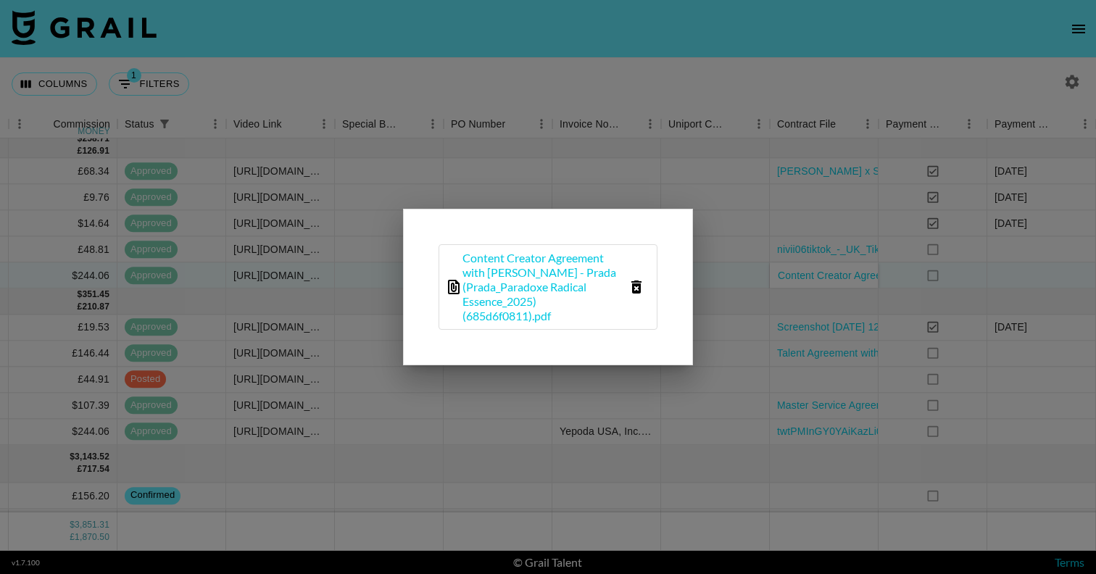
click at [697, 464] on div at bounding box center [548, 287] width 1096 height 574
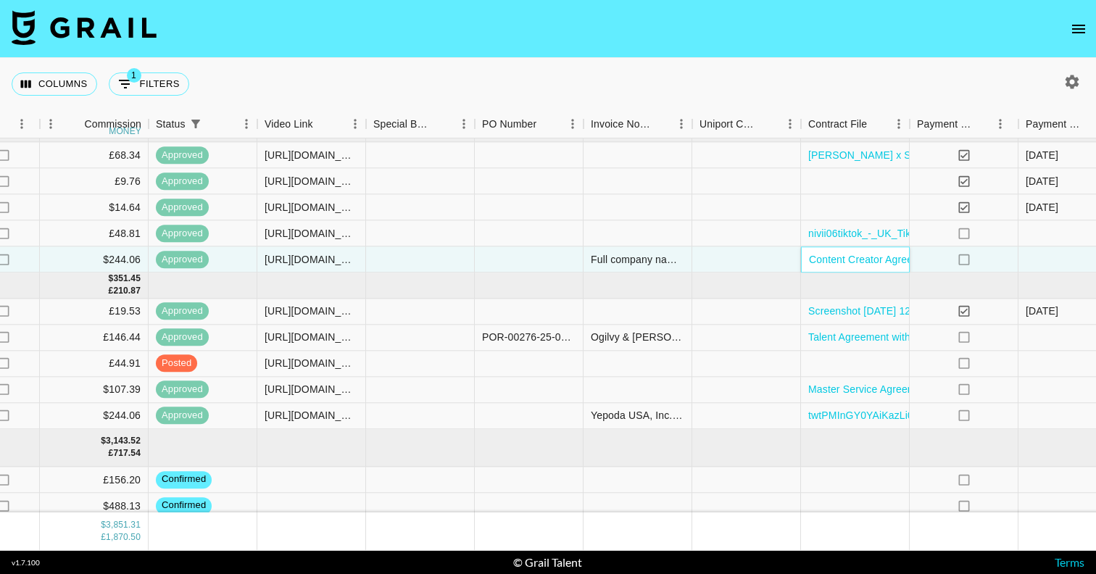
scroll to position [122, 1203]
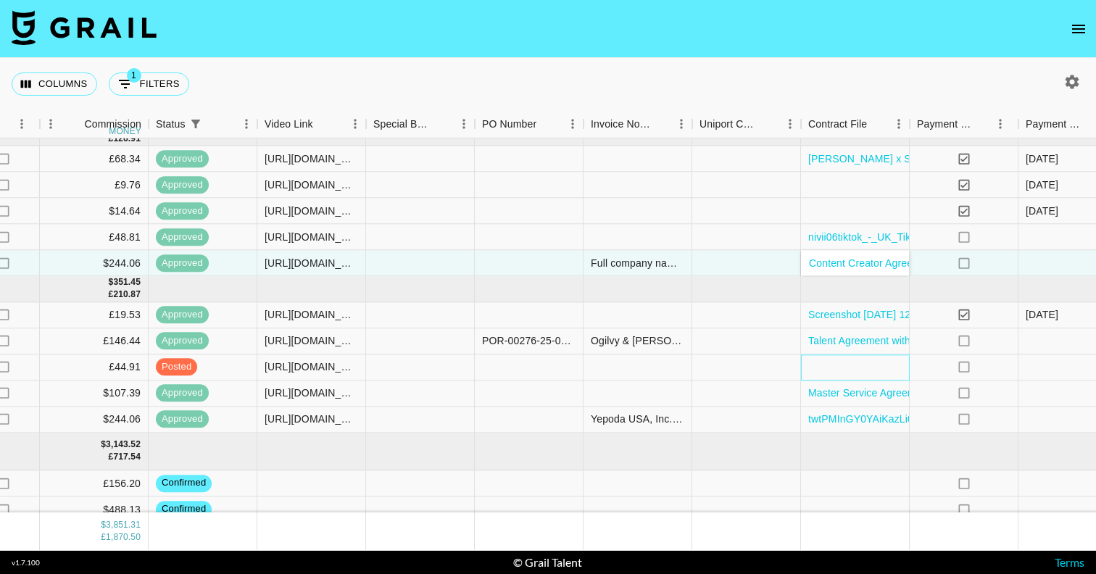
click at [848, 368] on div at bounding box center [855, 367] width 109 height 26
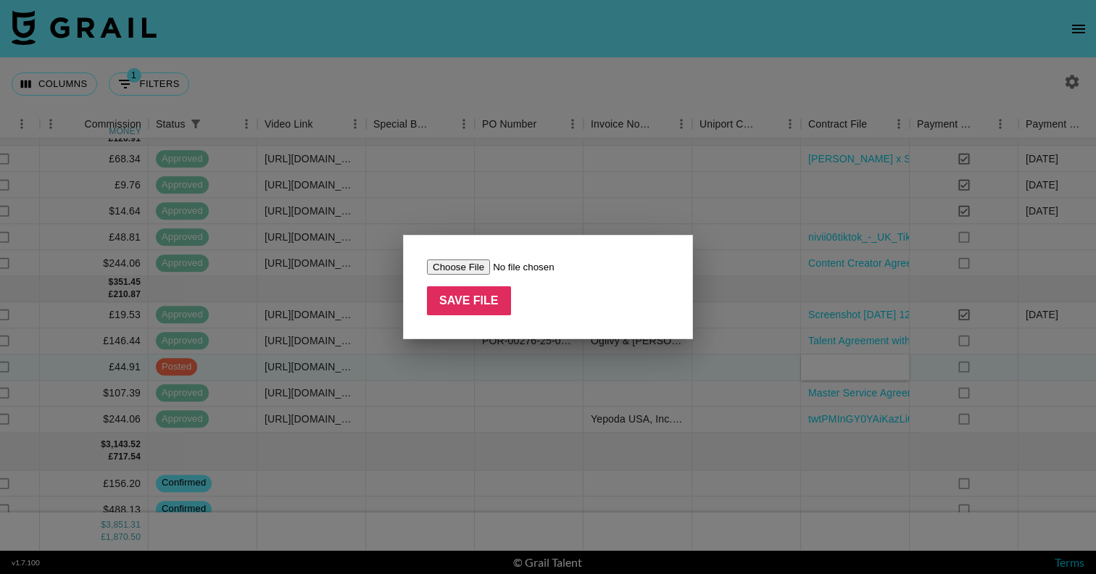
click at [454, 262] on input "file" at bounding box center [518, 266] width 183 height 15
click at [446, 271] on input "file" at bounding box center [518, 266] width 183 height 15
type input "C:\fakepath\[PERSON_NAME] x Shilpa Contract.docx SIGNED.pdf"
click at [491, 296] on input "Save File" at bounding box center [469, 300] width 84 height 29
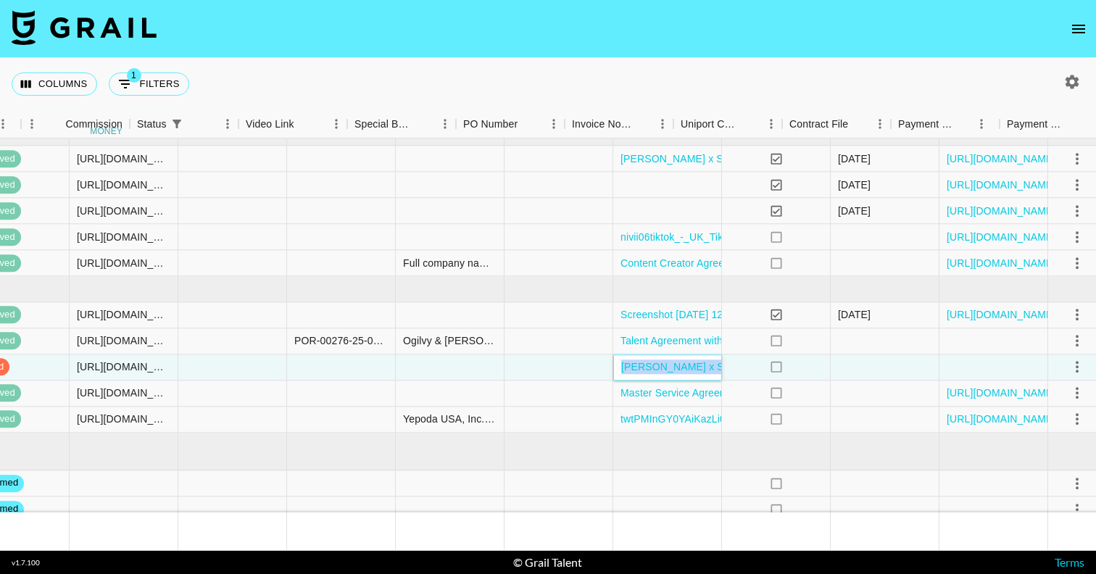
scroll to position [122, 1401]
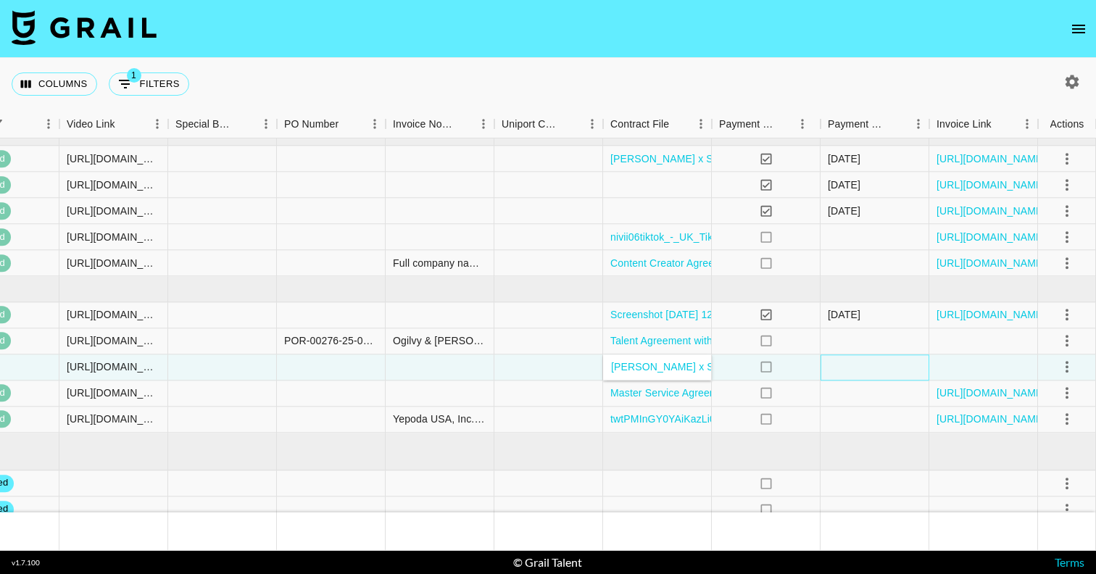
click at [854, 367] on div at bounding box center [874, 367] width 109 height 26
click at [1068, 367] on icon "select merge strategy" at bounding box center [1066, 367] width 3 height 12
click at [1026, 507] on div "Approve" at bounding box center [1035, 502] width 44 height 17
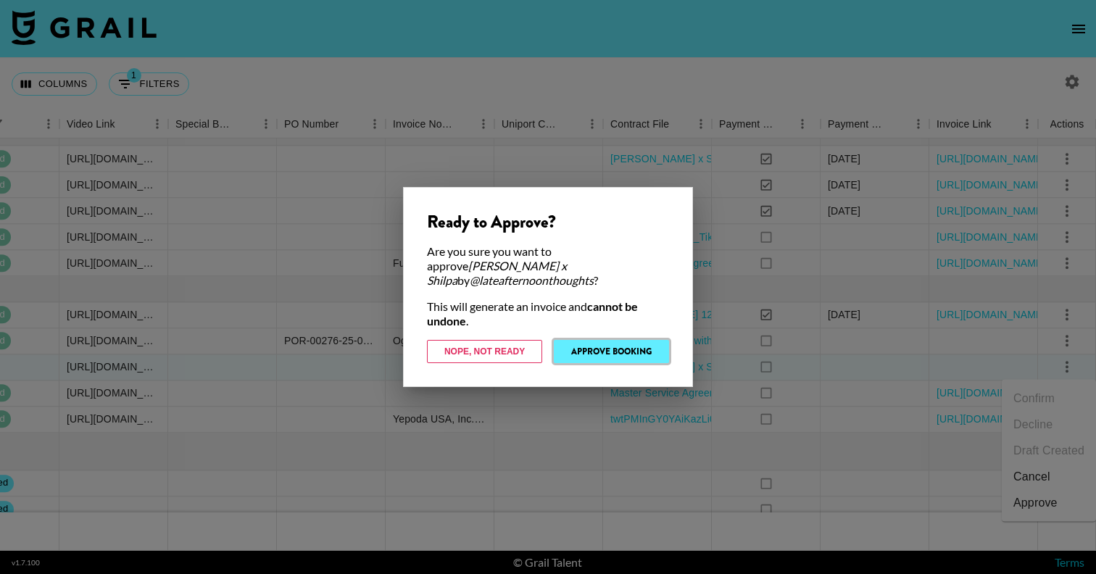
click at [653, 345] on button "Approve Booking" at bounding box center [611, 351] width 115 height 23
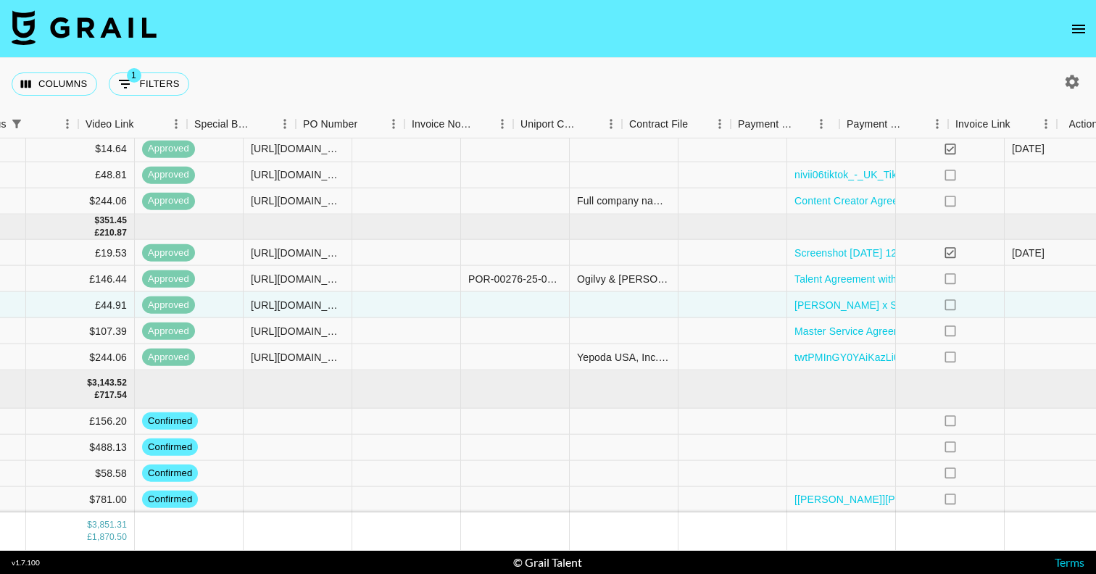
scroll to position [184, 1401]
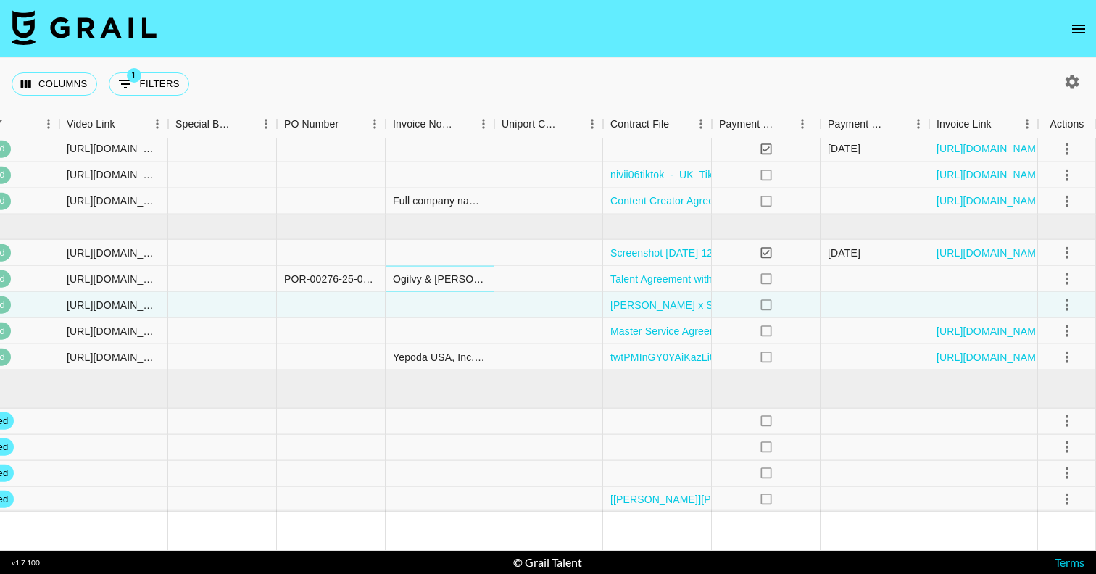
click at [423, 284] on div "Ogilvy & [PERSON_NAME] Group (Holdings) Ltd Sea Containers [STREET_ADDRESS] GB1…" at bounding box center [439, 278] width 93 height 14
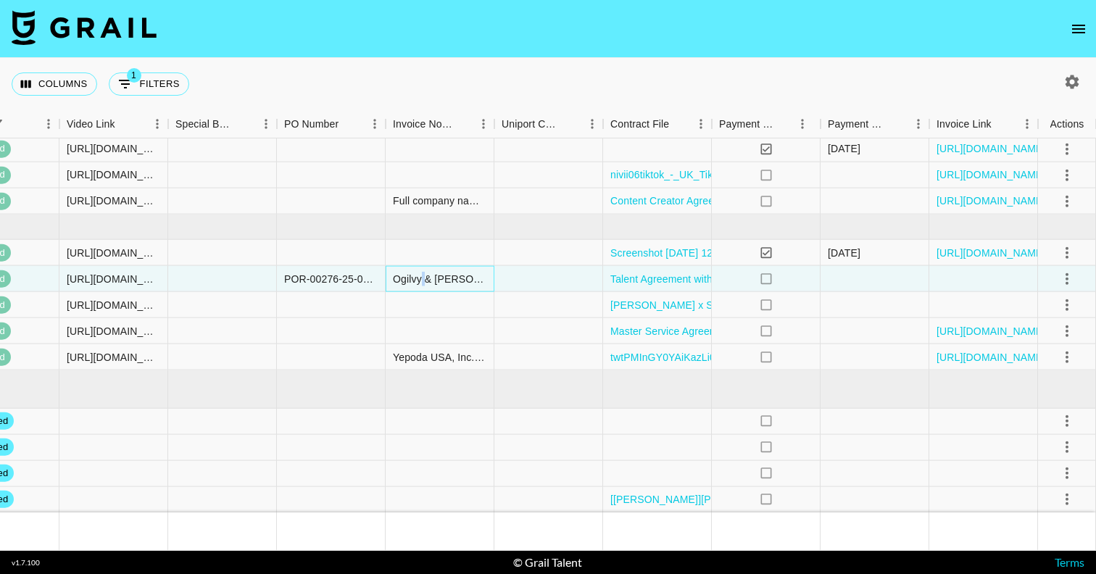
click at [423, 284] on div "Ogilvy & [PERSON_NAME] Group (Holdings) Ltd Sea Containers [STREET_ADDRESS] GB1…" at bounding box center [439, 278] width 93 height 14
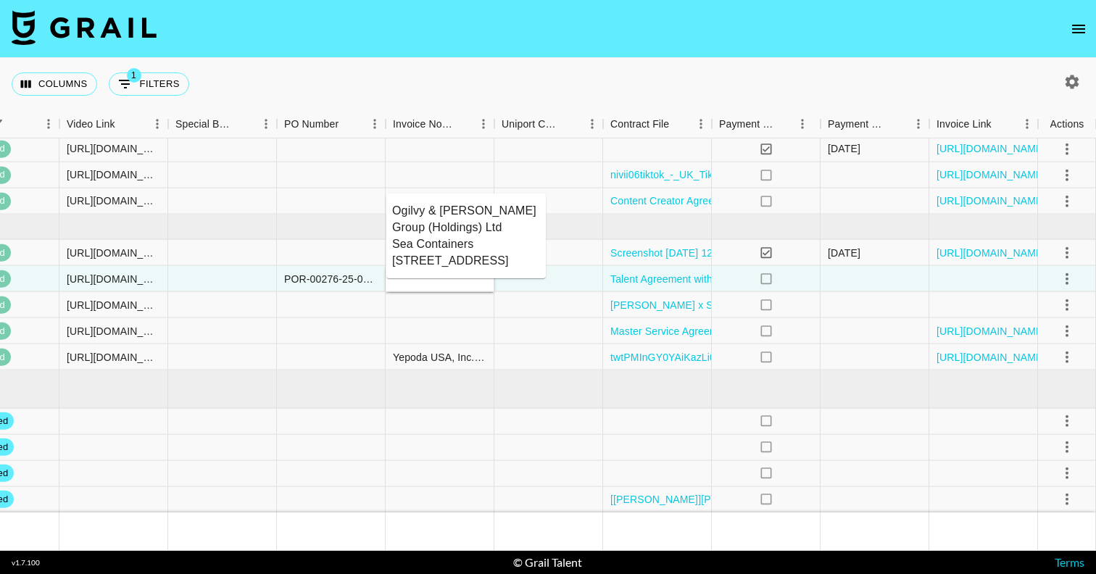
click at [433, 255] on textarea "Ogilvy & [PERSON_NAME] Group (Holdings) Ltd Sea Containers [STREET_ADDRESS] GB1…" at bounding box center [466, 235] width 148 height 67
click at [457, 311] on div at bounding box center [440, 305] width 109 height 26
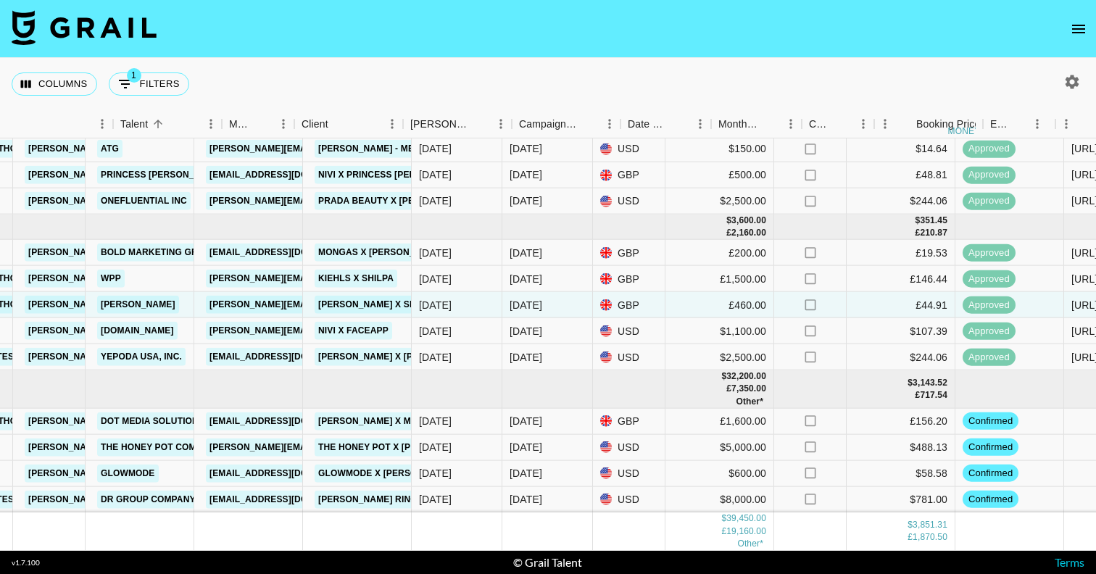
scroll to position [184, 188]
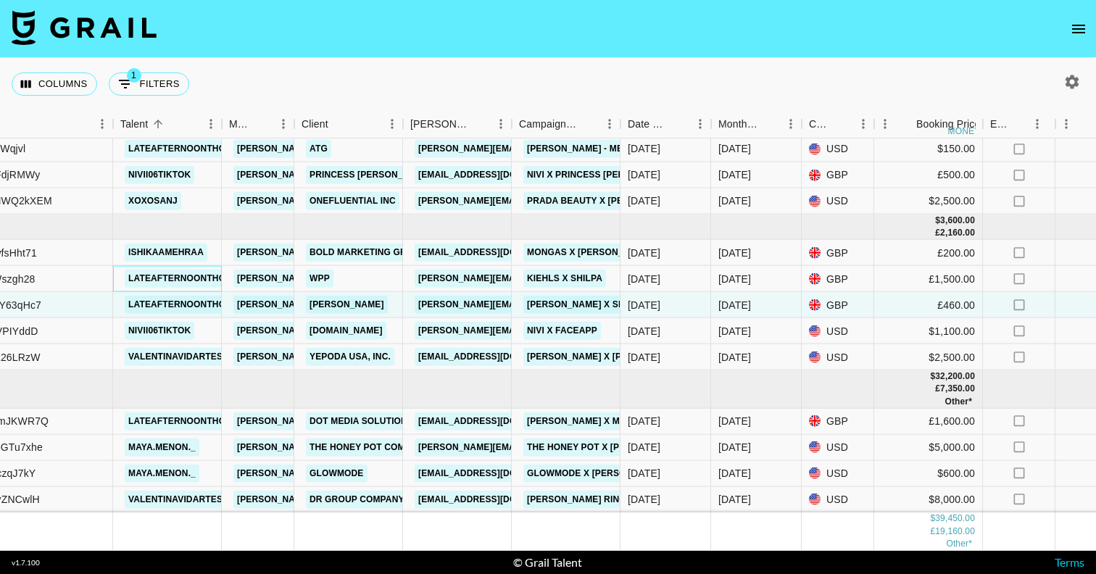
click at [122, 279] on div "lateafternoonthoughts" at bounding box center [192, 278] width 144 height 27
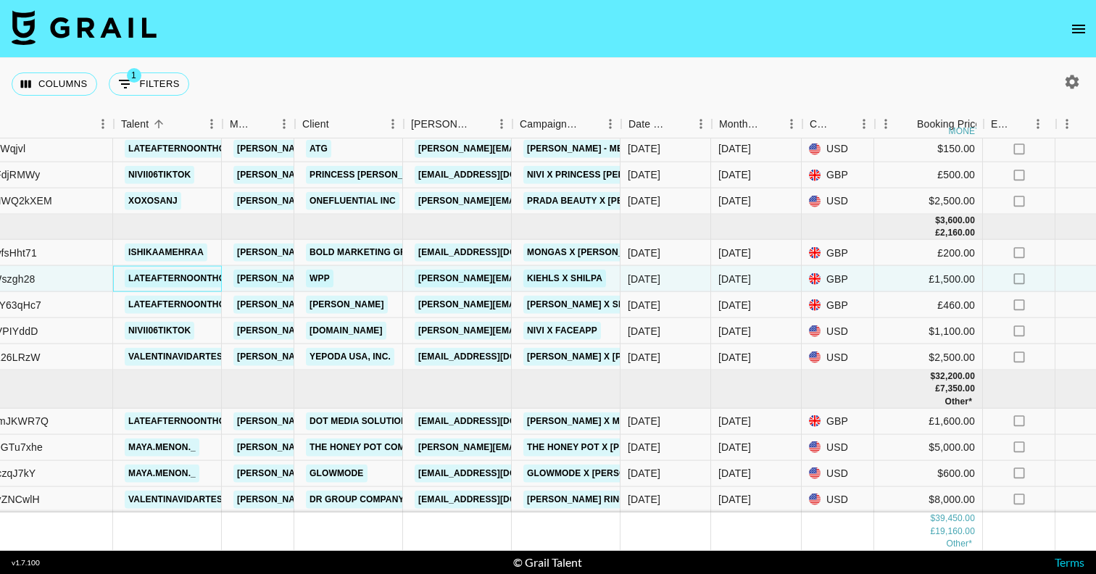
click at [122, 279] on div "lateafternoonthoughts" at bounding box center [192, 278] width 144 height 27
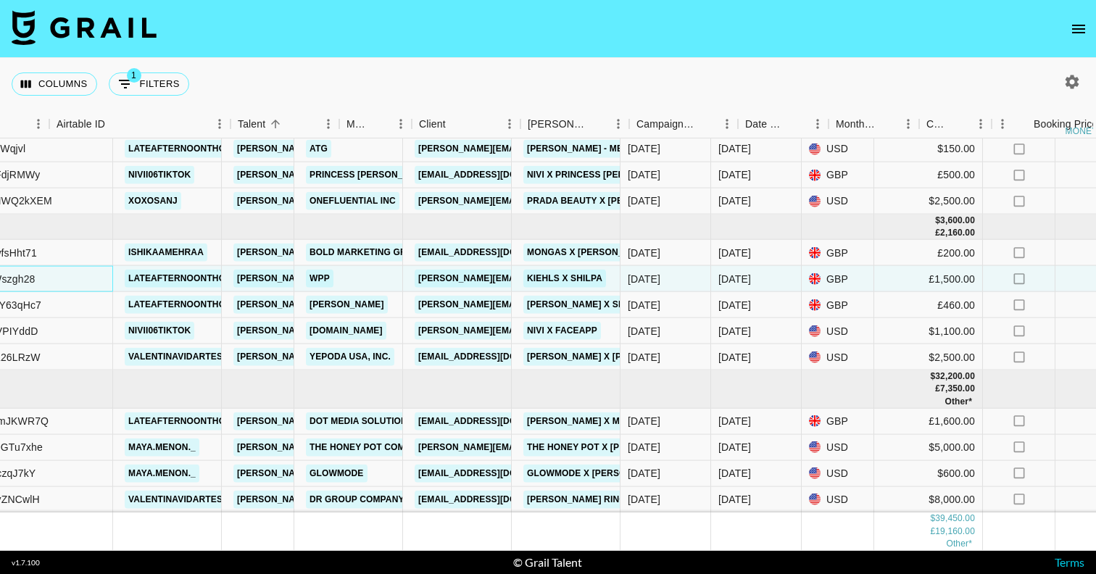
drag, startPoint x: 79, startPoint y: 279, endPoint x: 159, endPoint y: 280, distance: 79.7
click at [66, 280] on div "recdAspj8KWszgh28" at bounding box center [22, 279] width 181 height 26
click at [113, 280] on div "recdAspj8KWszgh28" at bounding box center [22, 279] width 181 height 26
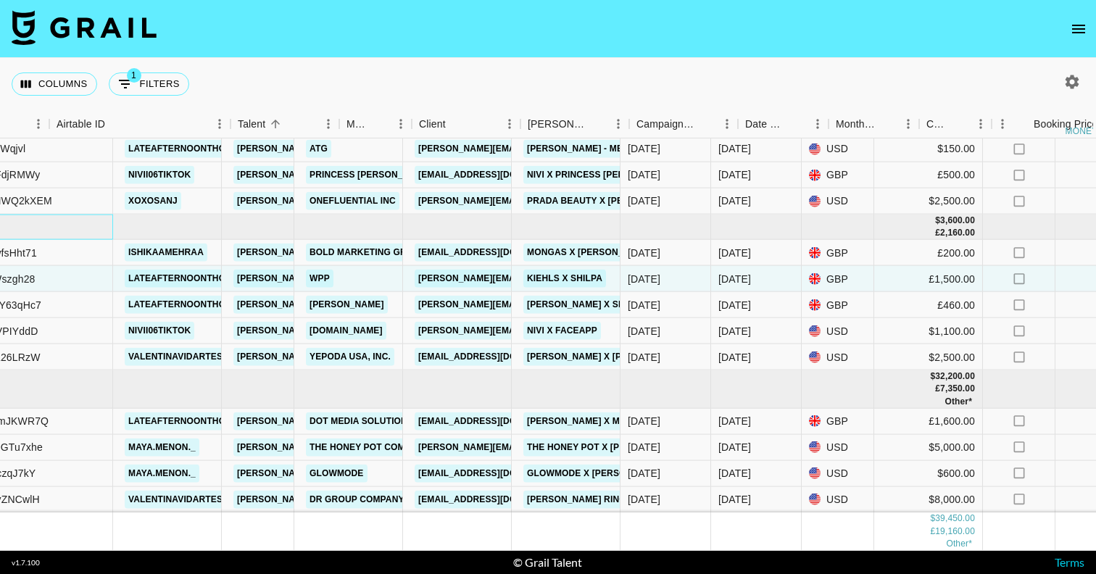
click at [113, 223] on div at bounding box center [22, 227] width 181 height 25
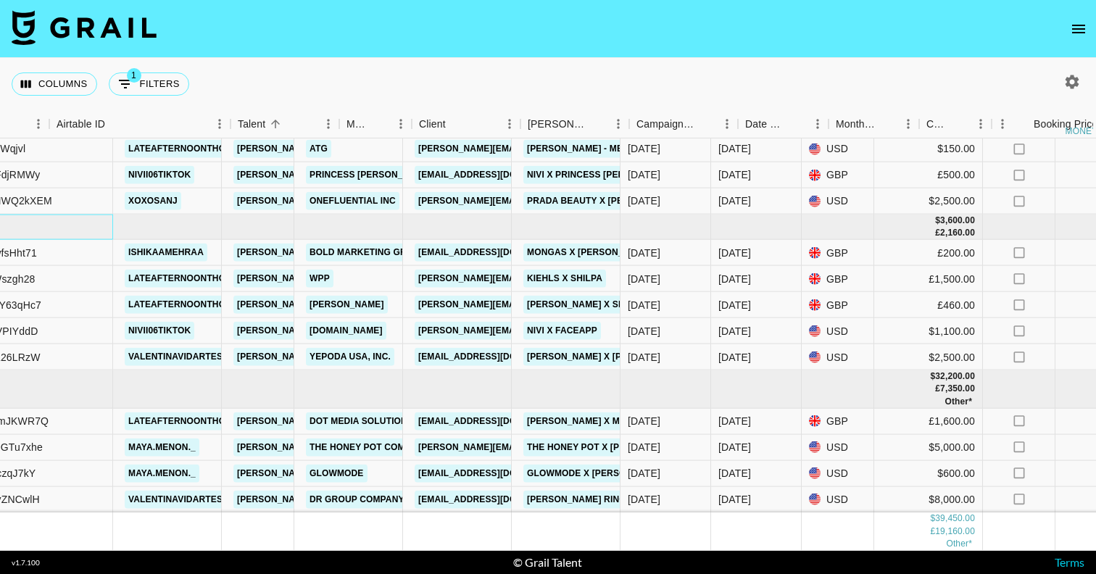
scroll to position [184, 70]
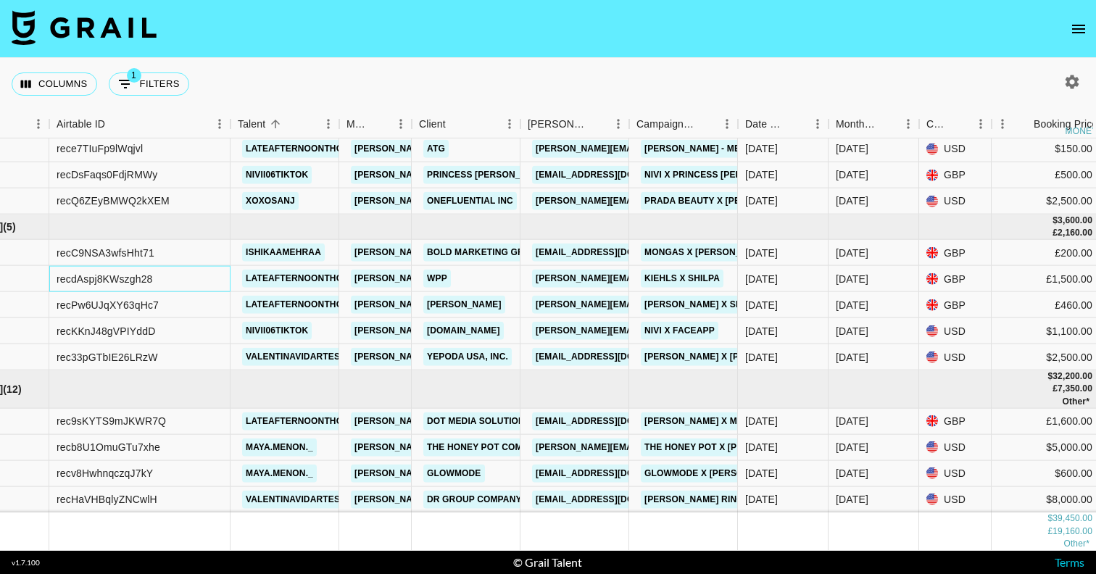
click at [172, 278] on div "recdAspj8KWszgh28" at bounding box center [139, 279] width 181 height 26
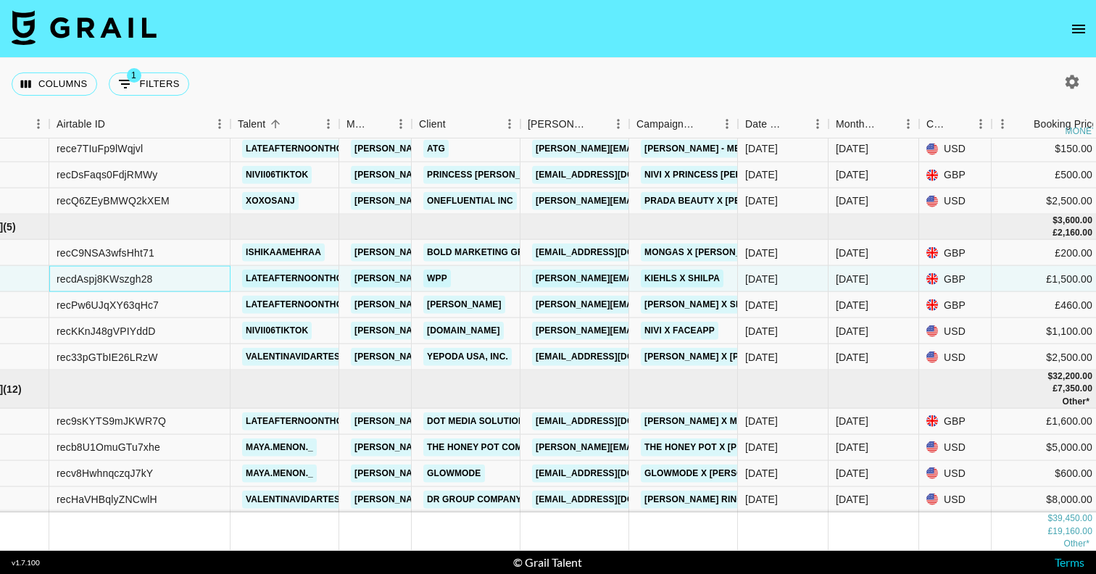
click at [172, 278] on div "recdAspj8KWszgh28" at bounding box center [139, 279] width 181 height 26
drag, startPoint x: 157, startPoint y: 278, endPoint x: 58, endPoint y: 278, distance: 98.6
click at [58, 278] on div "recdAspj8KWszgh28" at bounding box center [139, 279] width 181 height 26
copy div "recdAspj8KWszgh28"
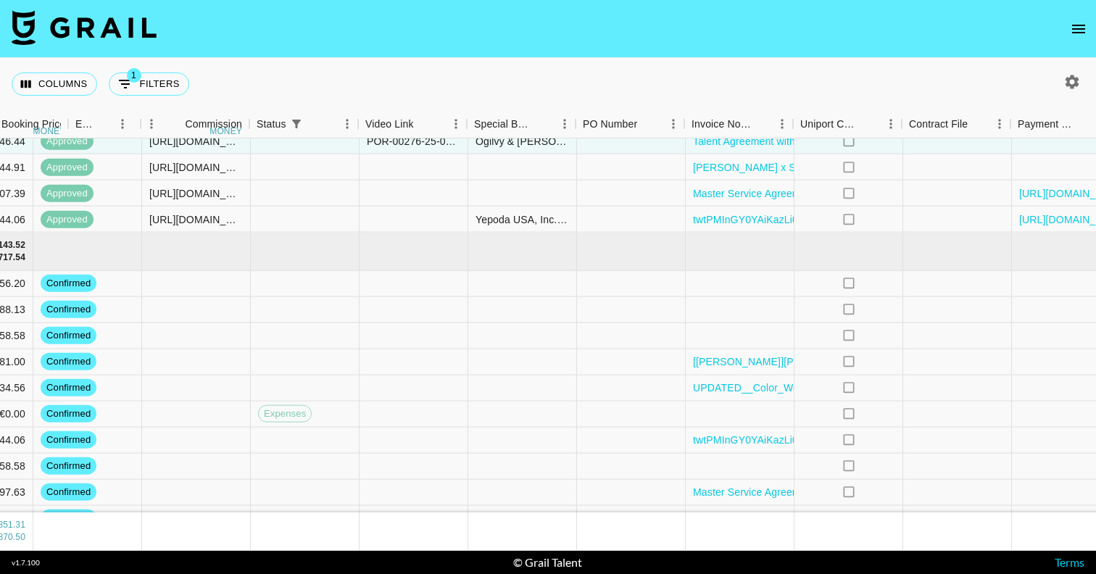
scroll to position [322, 1401]
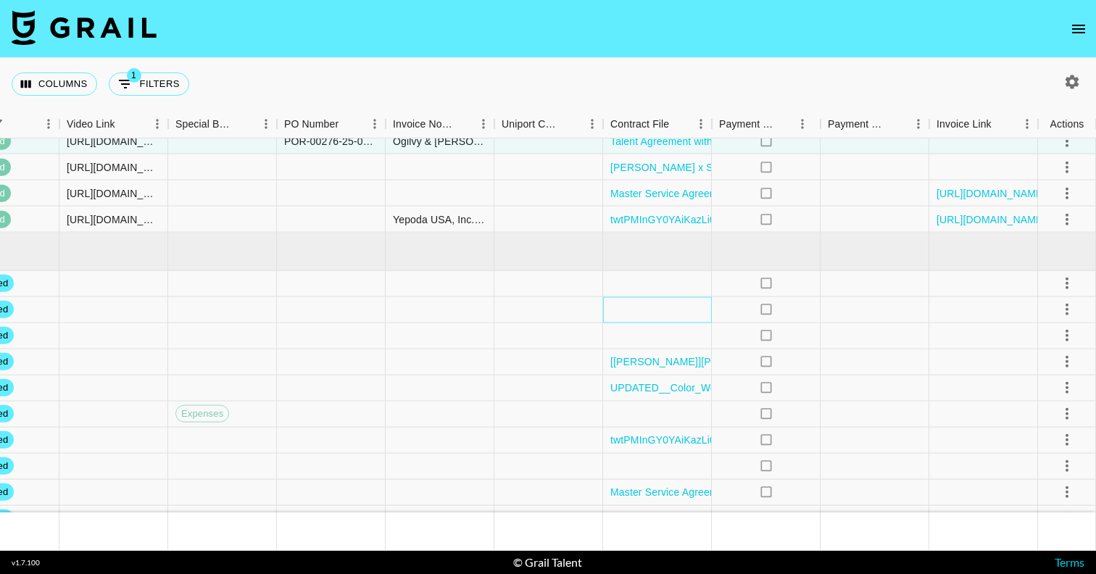
click at [659, 311] on div at bounding box center [657, 309] width 109 height 26
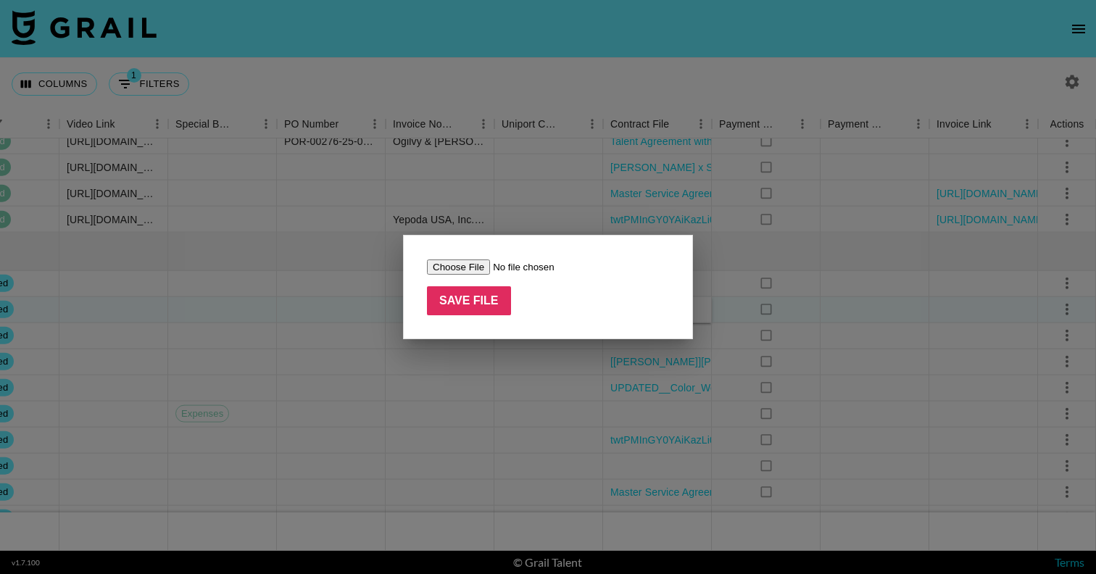
click at [447, 263] on input "file" at bounding box center [518, 266] width 183 height 15
type input "C:\fakepath\Maya Agreement THPC .pdf"
click at [473, 302] on input "Save File" at bounding box center [469, 300] width 84 height 29
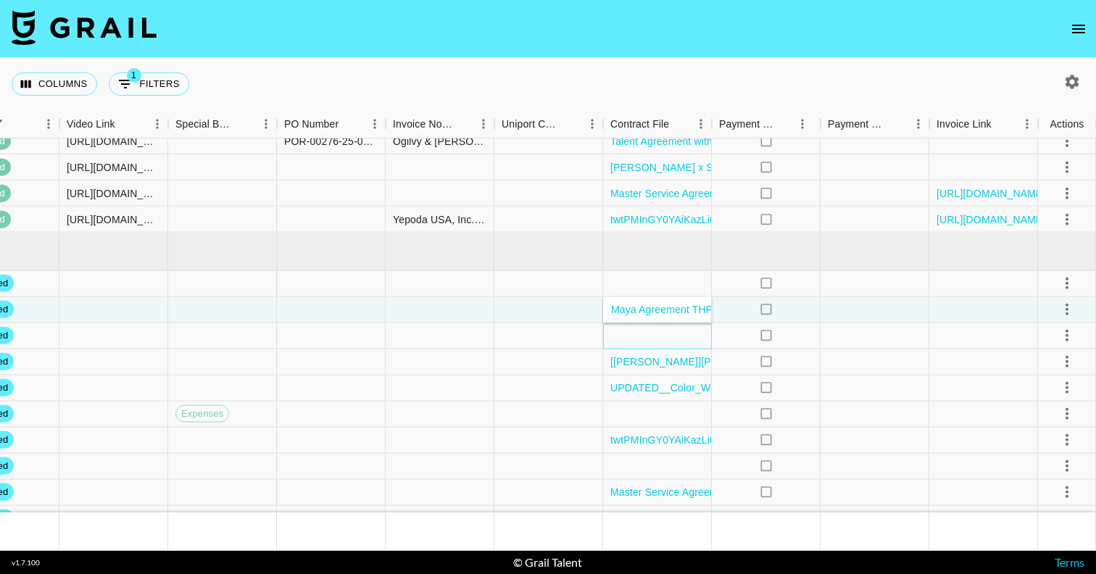
click at [615, 337] on div at bounding box center [657, 336] width 109 height 26
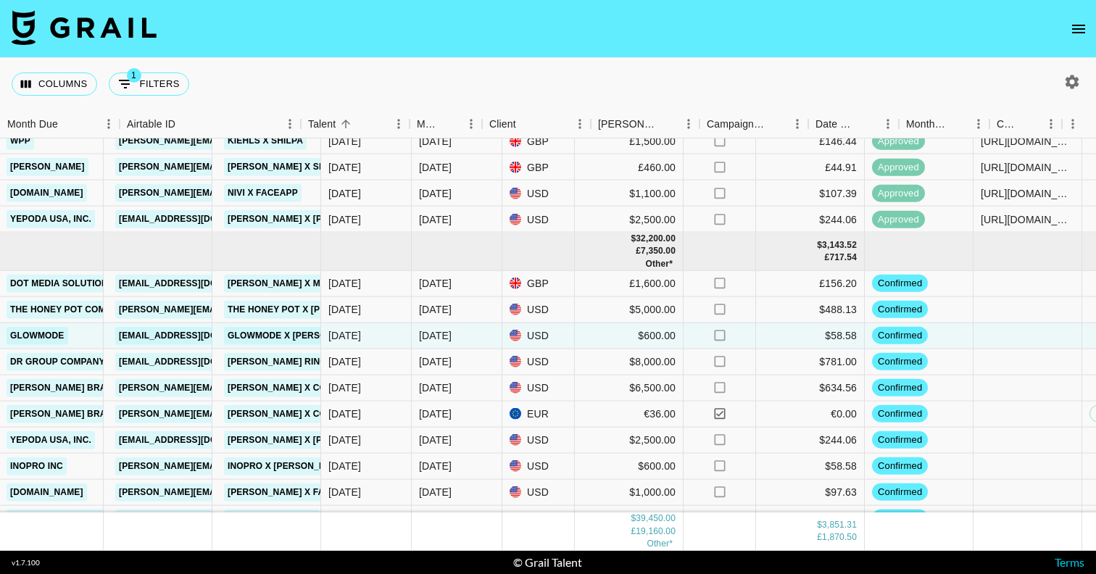
scroll to position [322, 0]
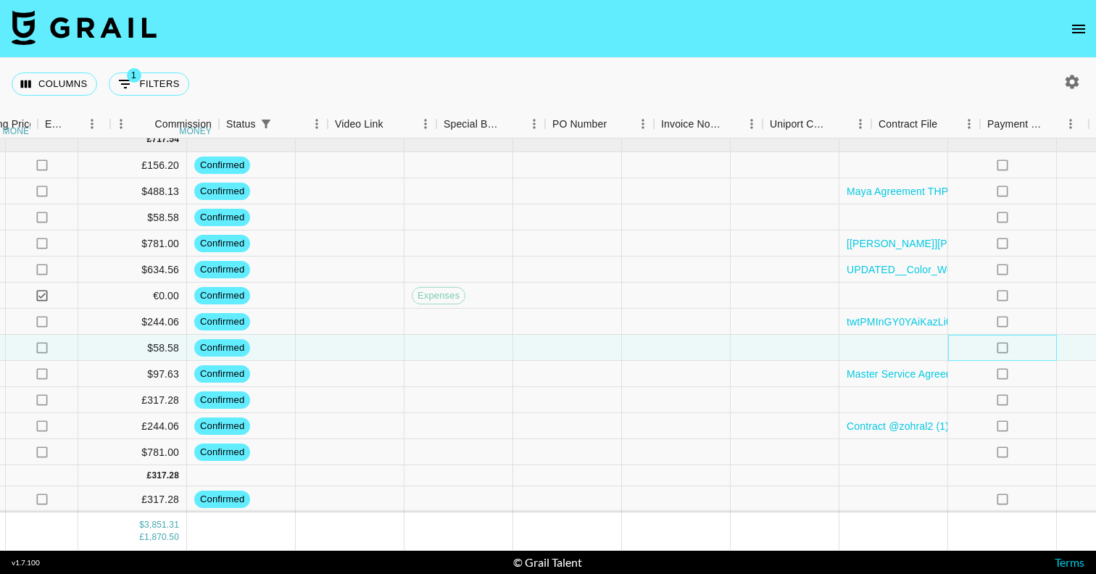
scroll to position [440, 1286]
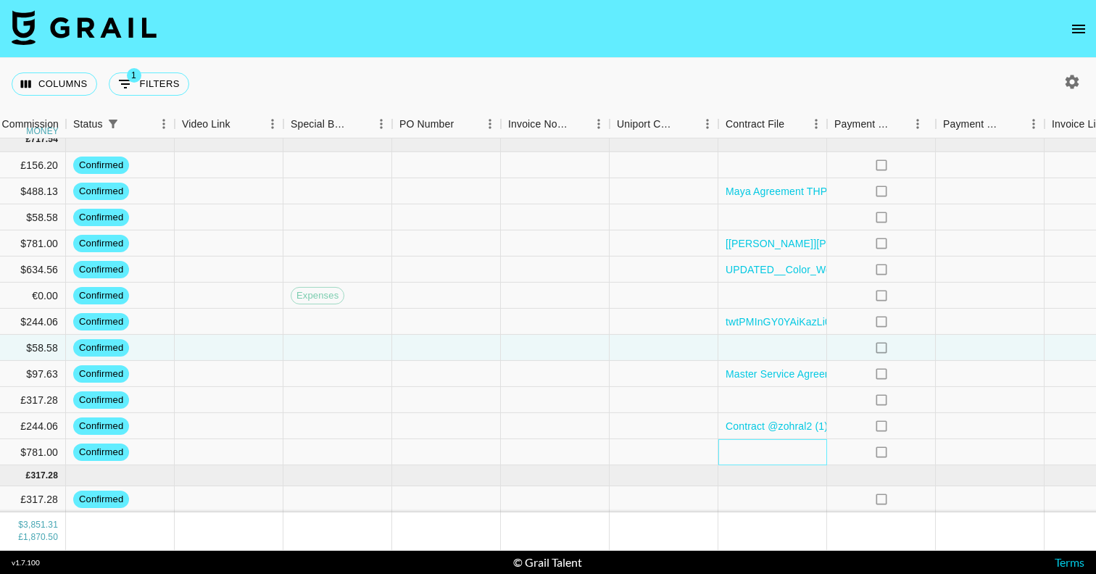
click at [762, 452] on div at bounding box center [772, 452] width 109 height 26
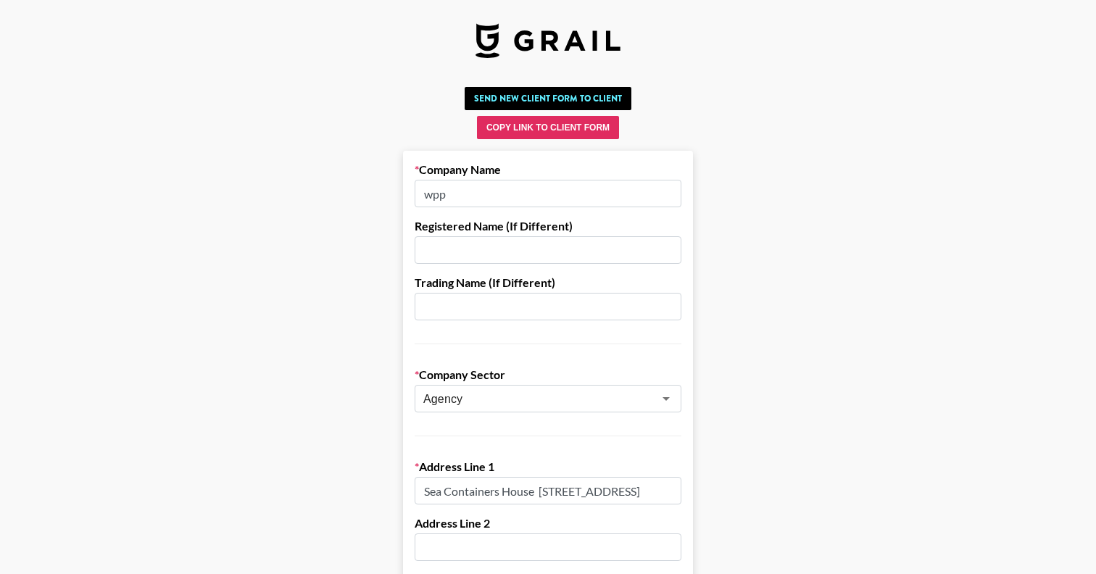
scroll to position [28, 0]
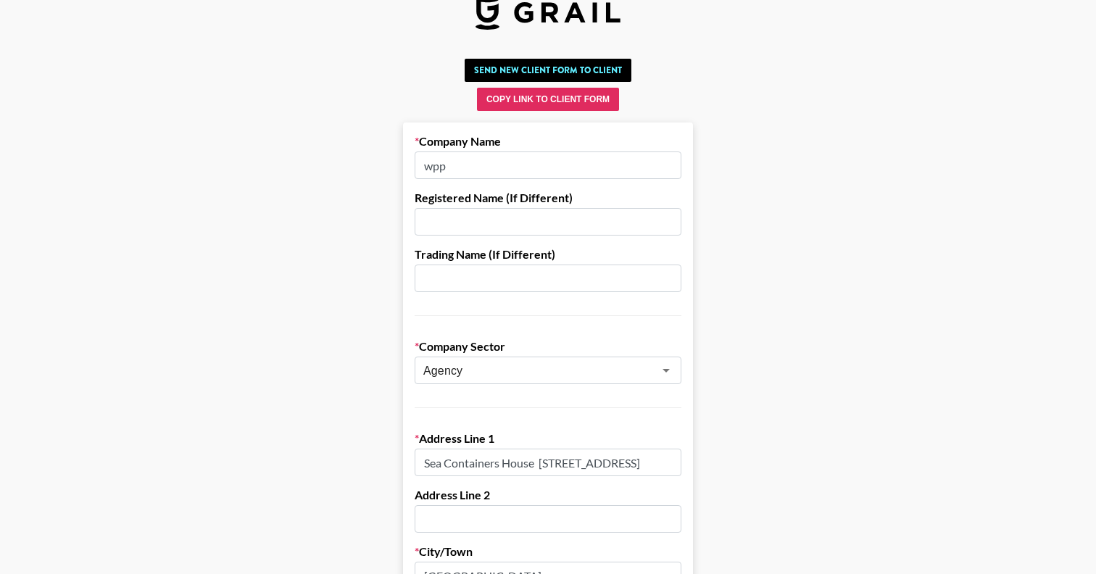
drag, startPoint x: 463, startPoint y: 170, endPoint x: 360, endPoint y: 170, distance: 102.9
type input "WPP"
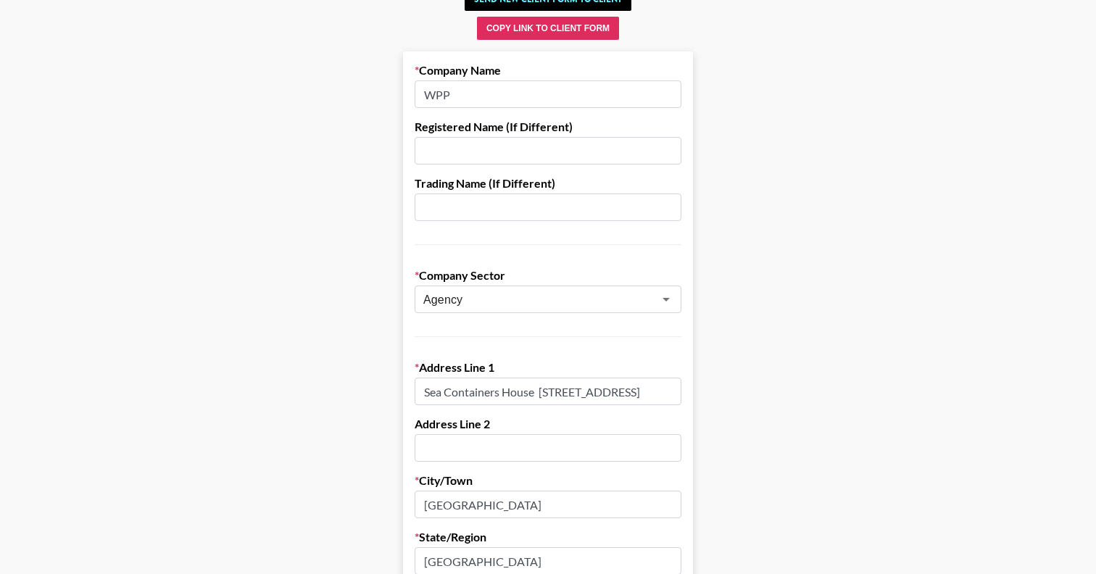
scroll to position [117, 0]
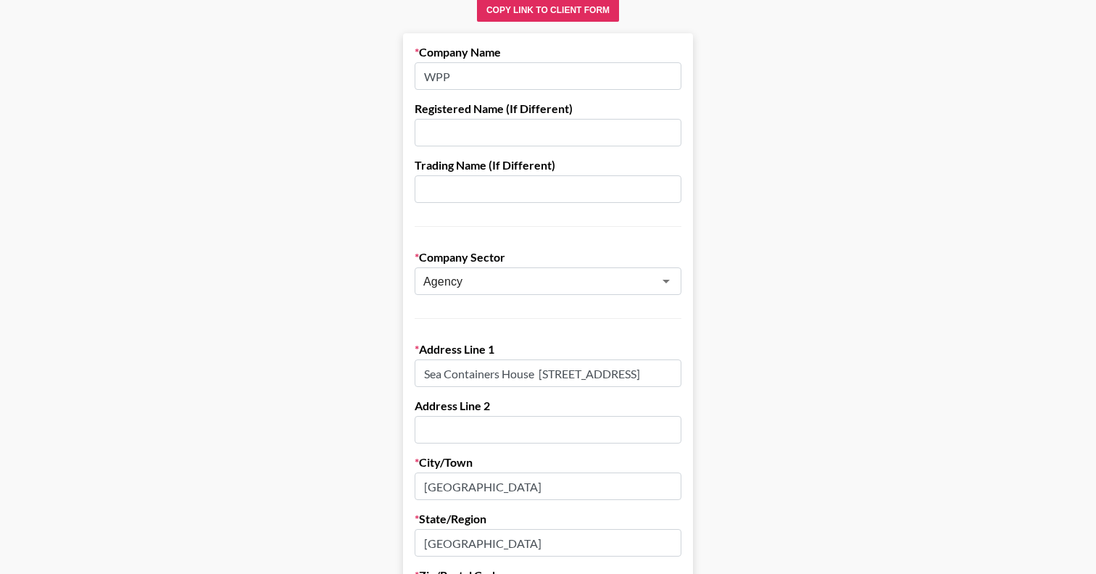
click at [480, 368] on input "Sea Containers House 18 Upper Ground London, SE1 9GL" at bounding box center [548, 373] width 267 height 28
click at [495, 376] on input "Sea Containers House 18 Upper Ground London, SE1 9GL" at bounding box center [548, 373] width 267 height 28
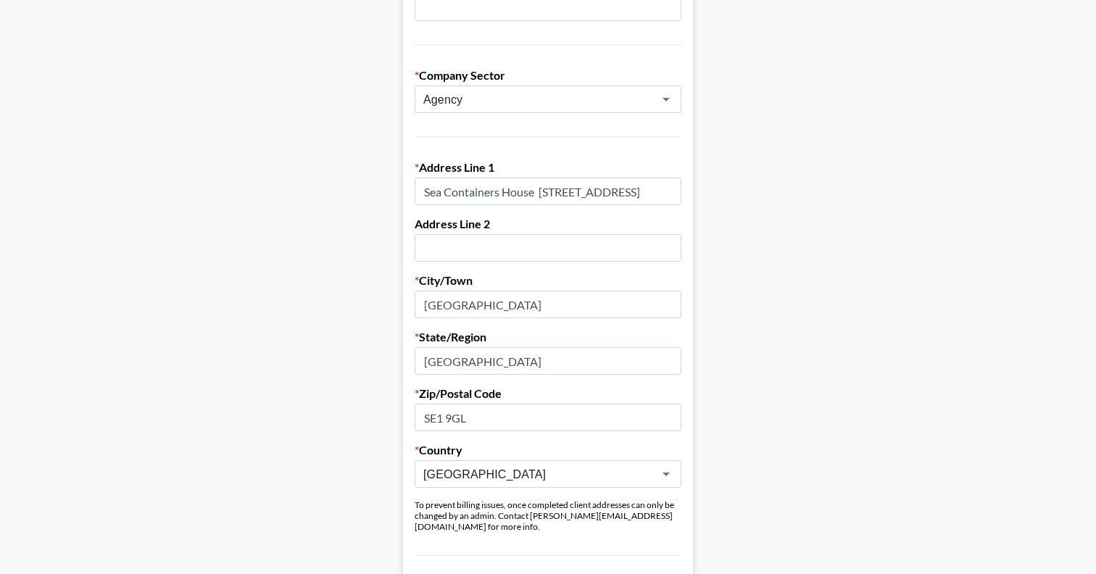
click at [461, 301] on input "london" at bounding box center [548, 305] width 267 height 28
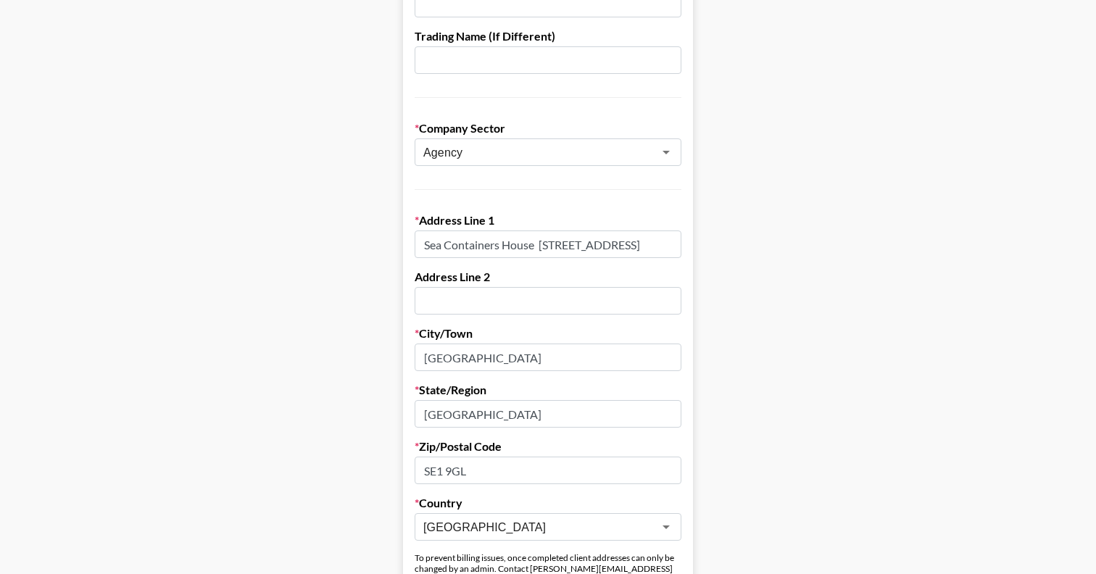
scroll to position [250, 0]
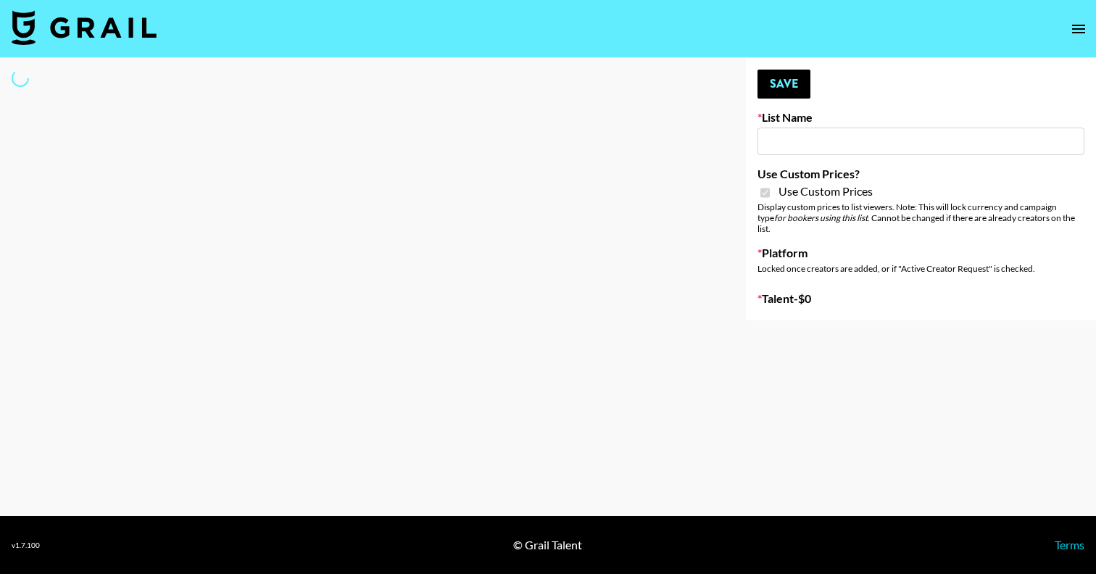
type input "Axis-Y - [DATE]"
checkbox input "true"
select select "Brand"
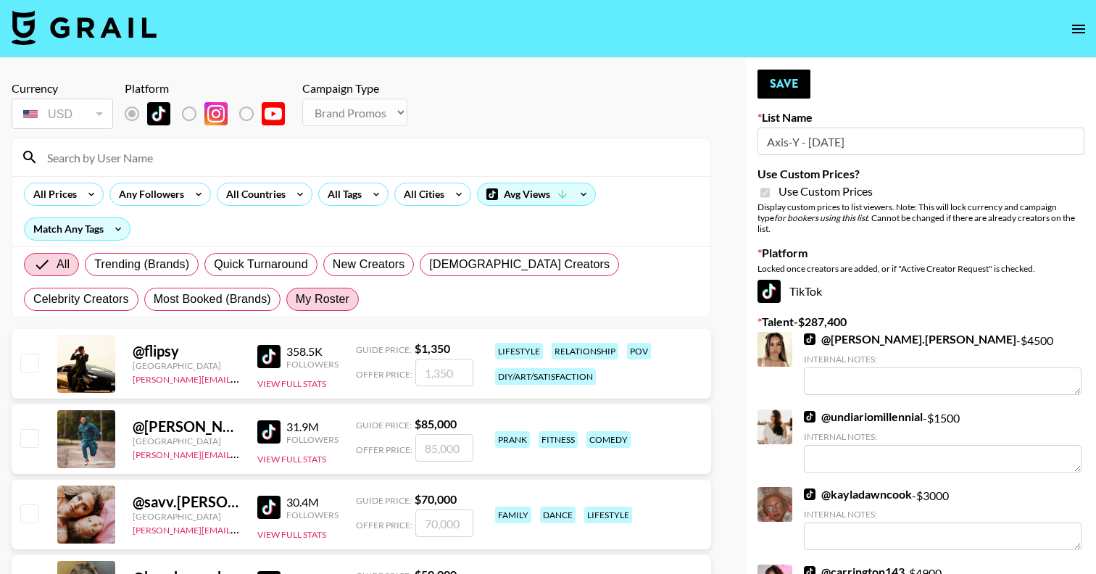
click at [296, 301] on span "My Roster" at bounding box center [323, 299] width 54 height 17
click at [296, 299] on input "My Roster" at bounding box center [296, 299] width 0 height 0
radio input "true"
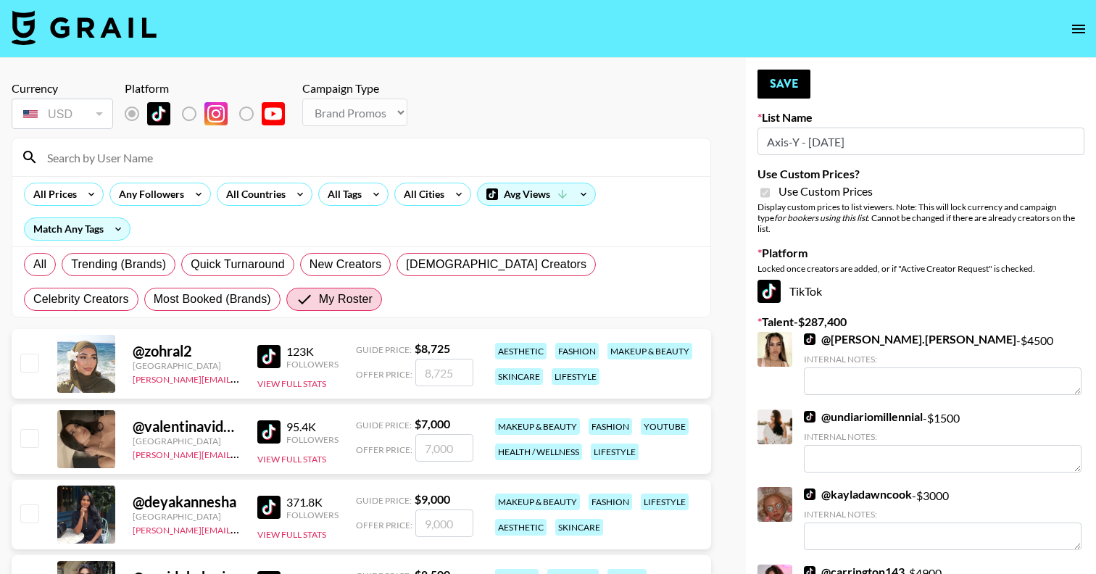
scroll to position [45, 0]
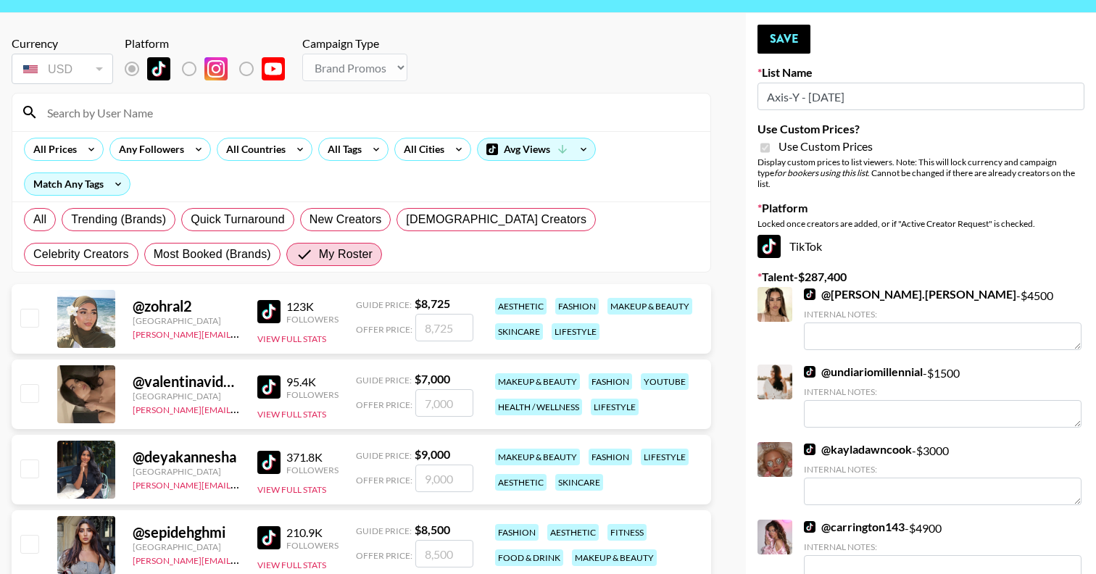
click at [27, 394] on input "checkbox" at bounding box center [28, 392] width 17 height 17
checkbox input "true"
type input "7000"
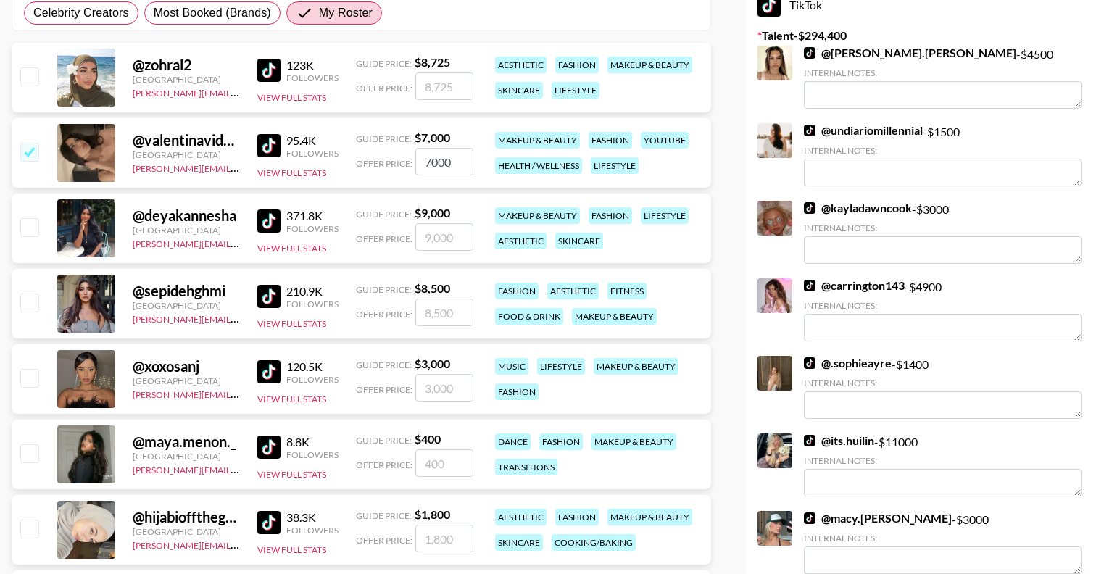
scroll to position [293, 0]
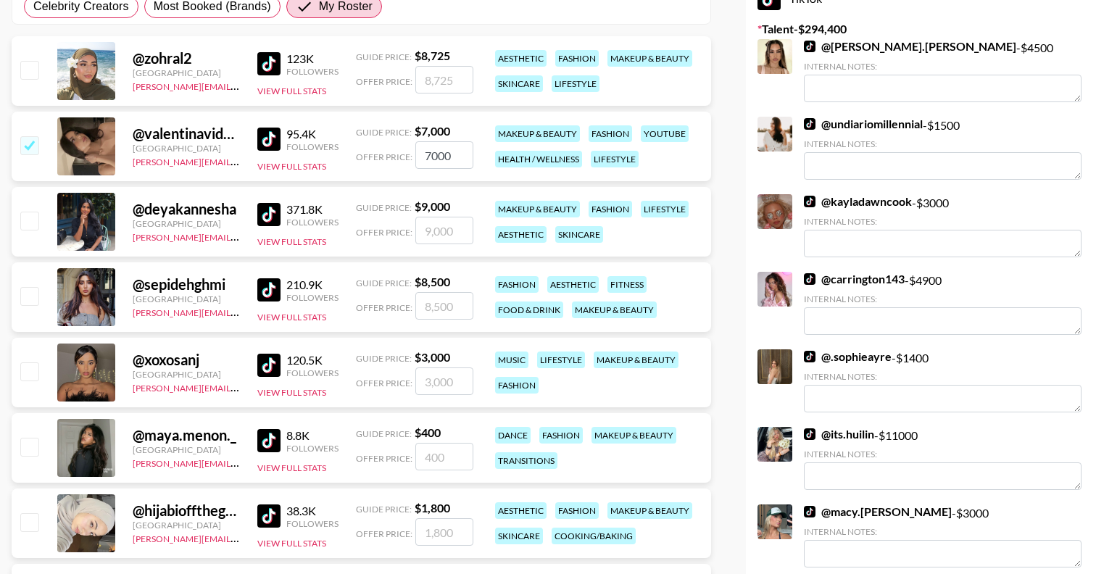
click at [31, 370] on input "checkbox" at bounding box center [28, 370] width 17 height 17
checkbox input "true"
type input "3000"
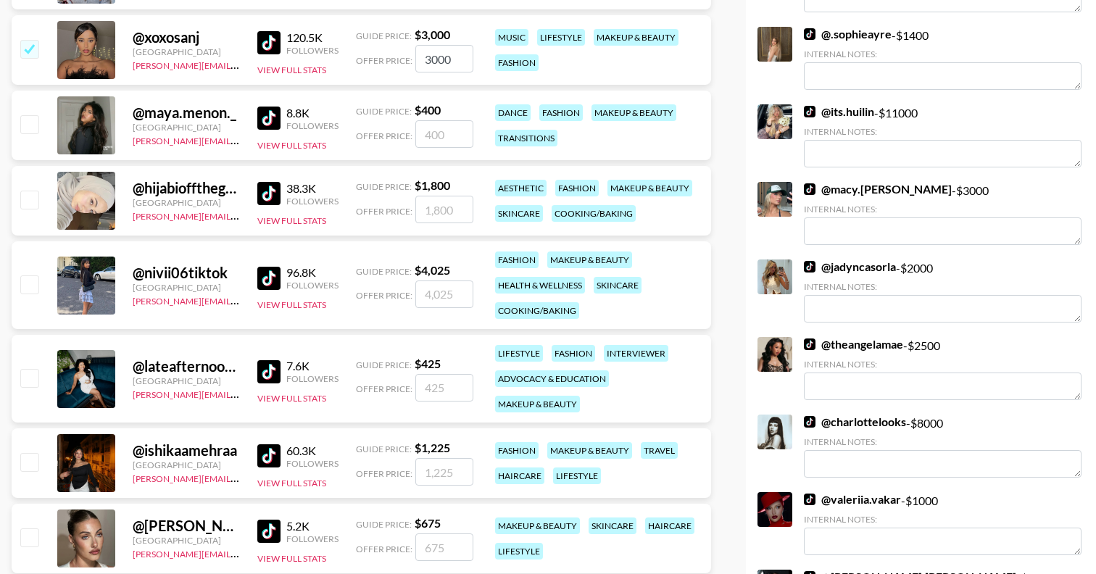
scroll to position [0, 0]
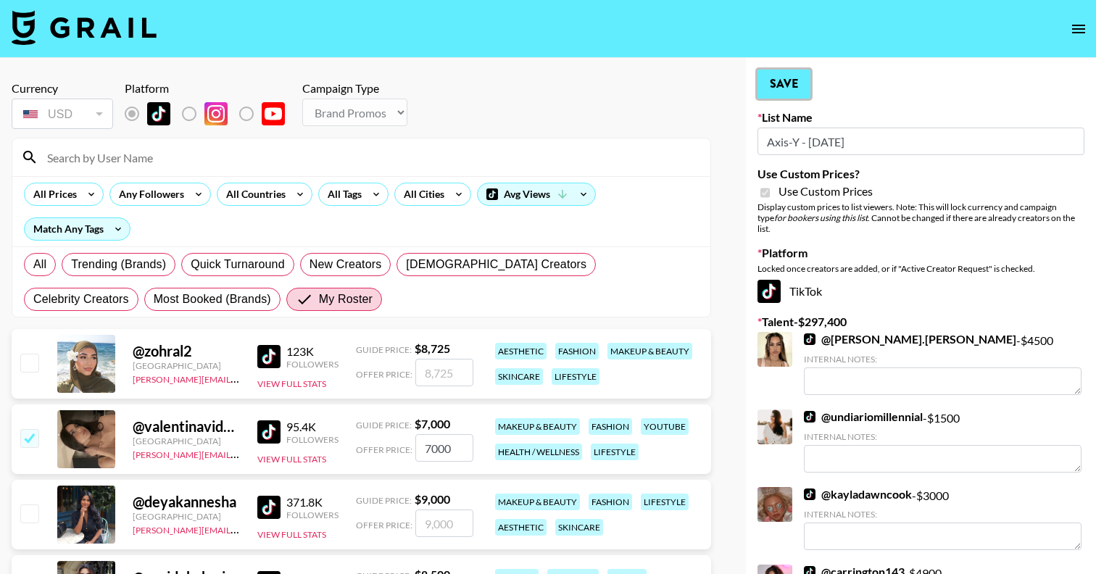
click at [784, 85] on button "Save" at bounding box center [783, 84] width 53 height 29
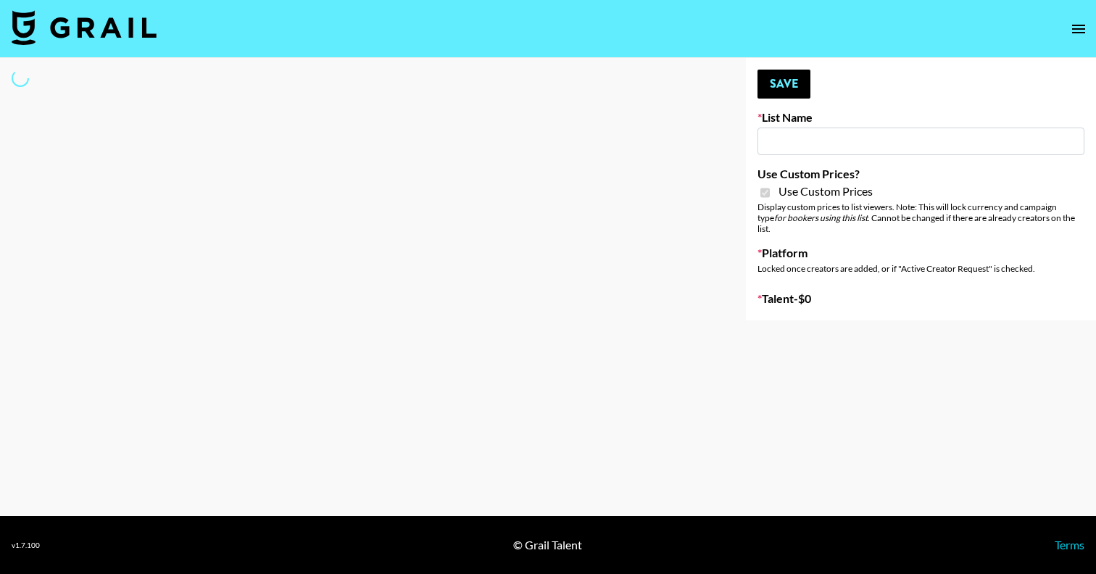
type input "Content Labs for Govee's TV Backlight 3."
checkbox input "true"
select select "Brand"
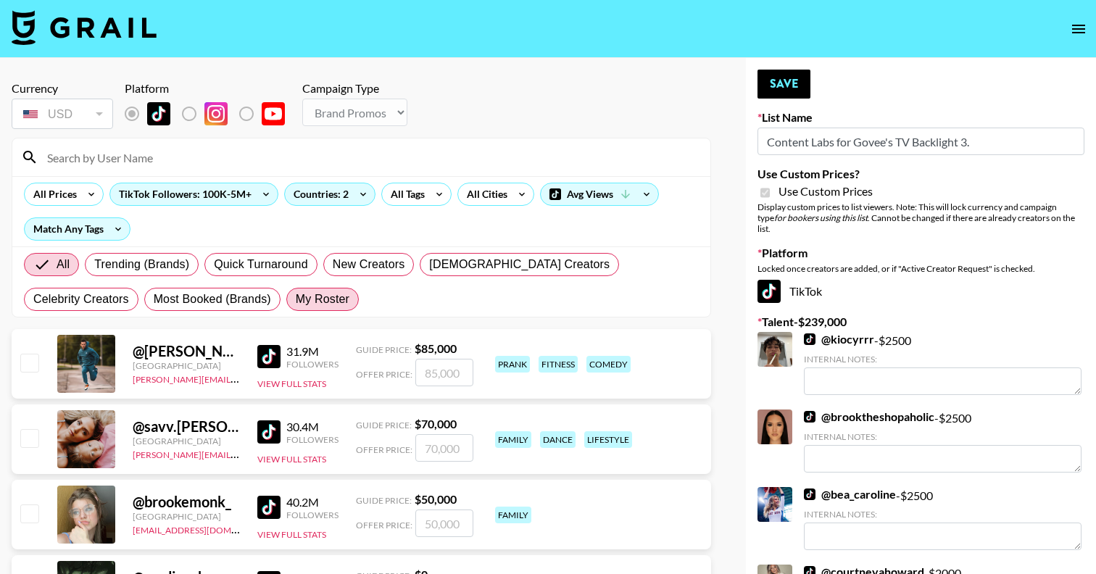
click at [286, 304] on label "My Roster" at bounding box center [322, 299] width 72 height 23
click at [296, 299] on input "My Roster" at bounding box center [296, 299] width 0 height 0
radio input "true"
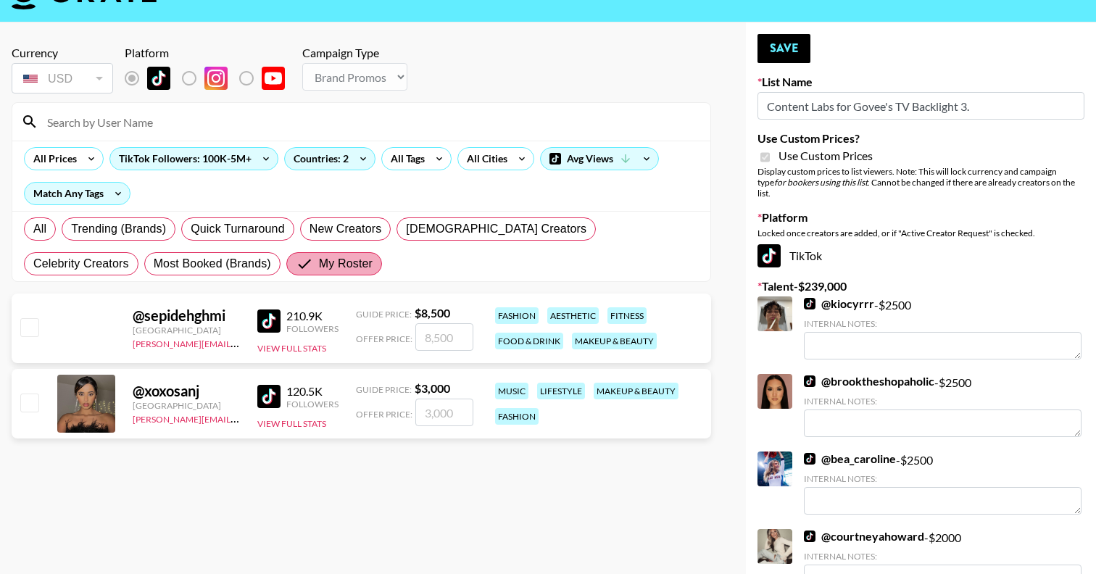
scroll to position [38, 0]
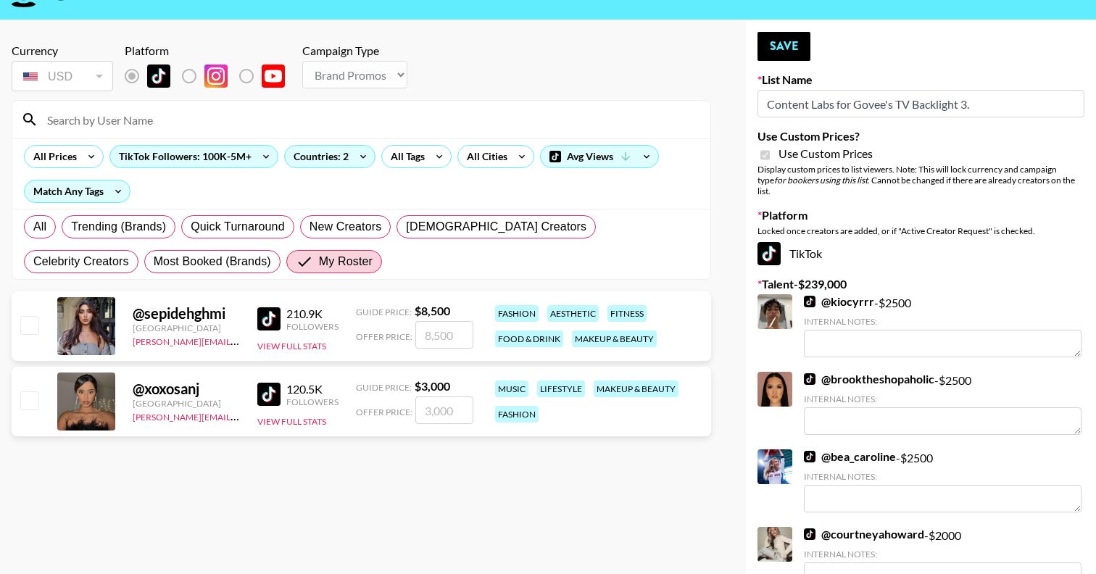
click at [30, 402] on input "checkbox" at bounding box center [28, 399] width 17 height 17
checkbox input "true"
type input "3000"
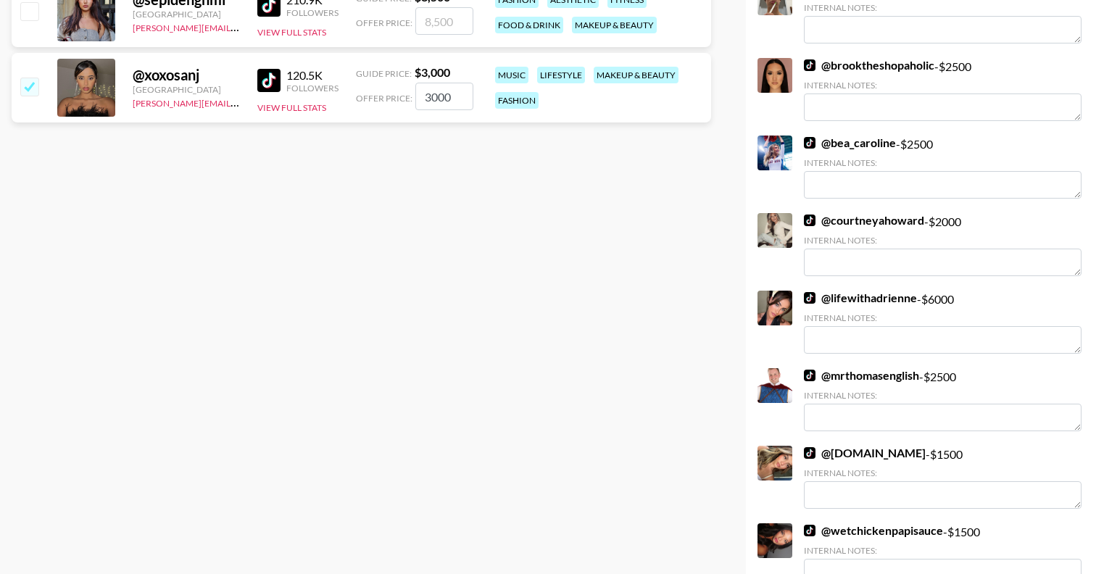
scroll to position [0, 0]
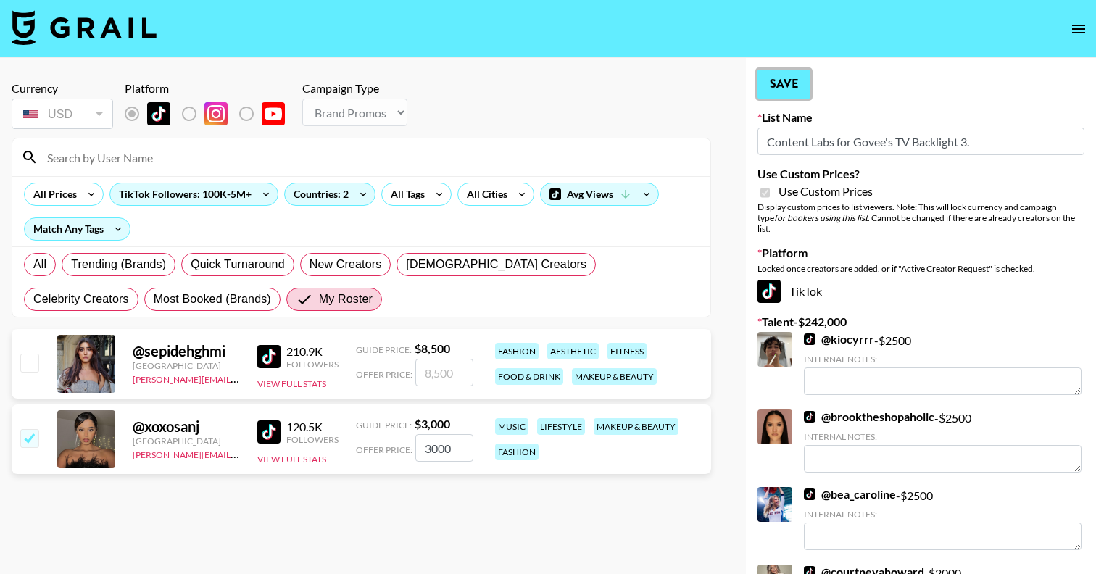
click at [782, 89] on button "Save" at bounding box center [783, 84] width 53 height 29
radio input "true"
